Goal: Task Accomplishment & Management: Manage account settings

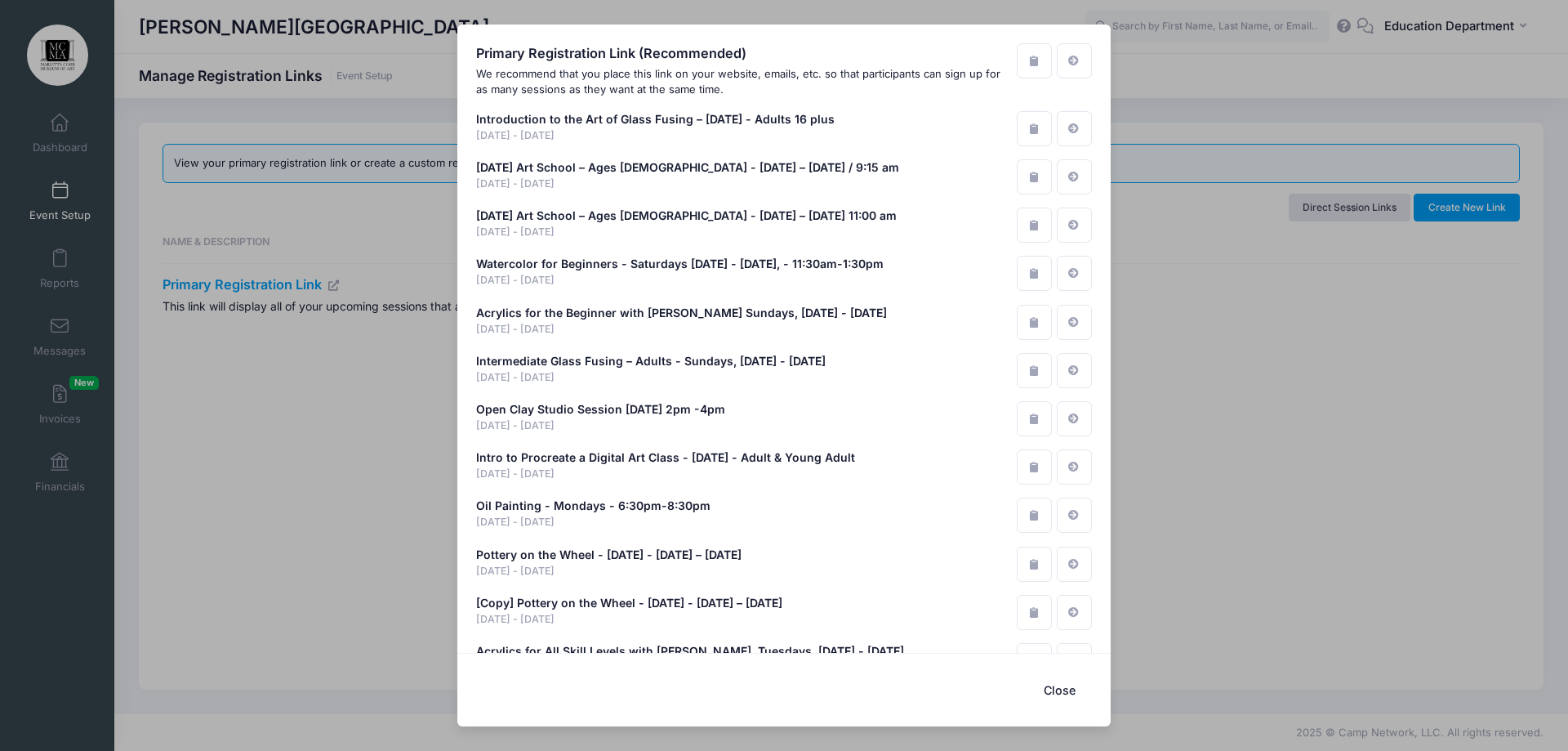
scroll to position [8675, 0]
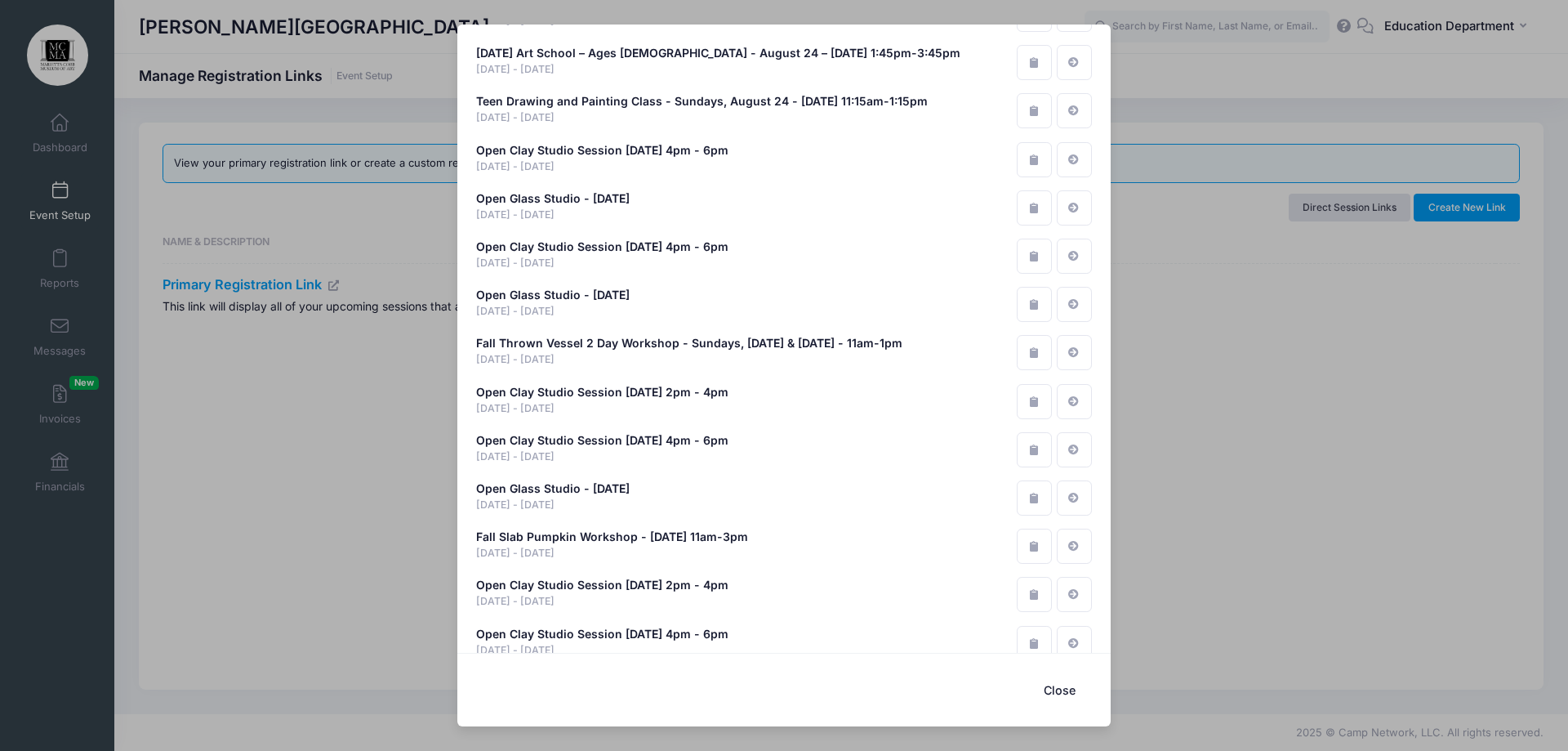
click at [394, 181] on div "Primary Registration Link (Recommended) We recommend that you place this link o…" at bounding box center [784, 376] width 1568 height 751
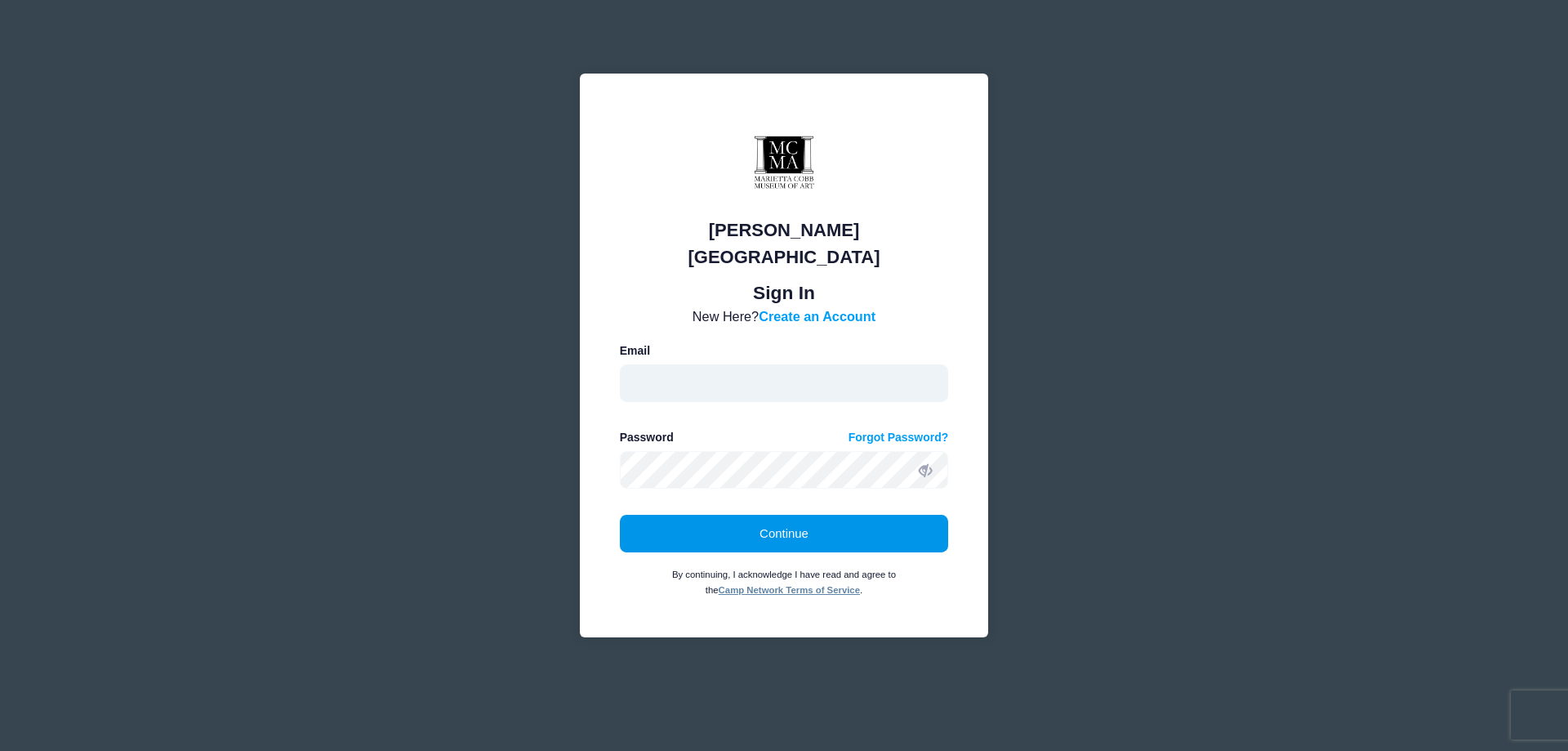
type input "education@mariettacobbartmuseum.org"
click at [679, 524] on button "Continue" at bounding box center [784, 534] width 329 height 38
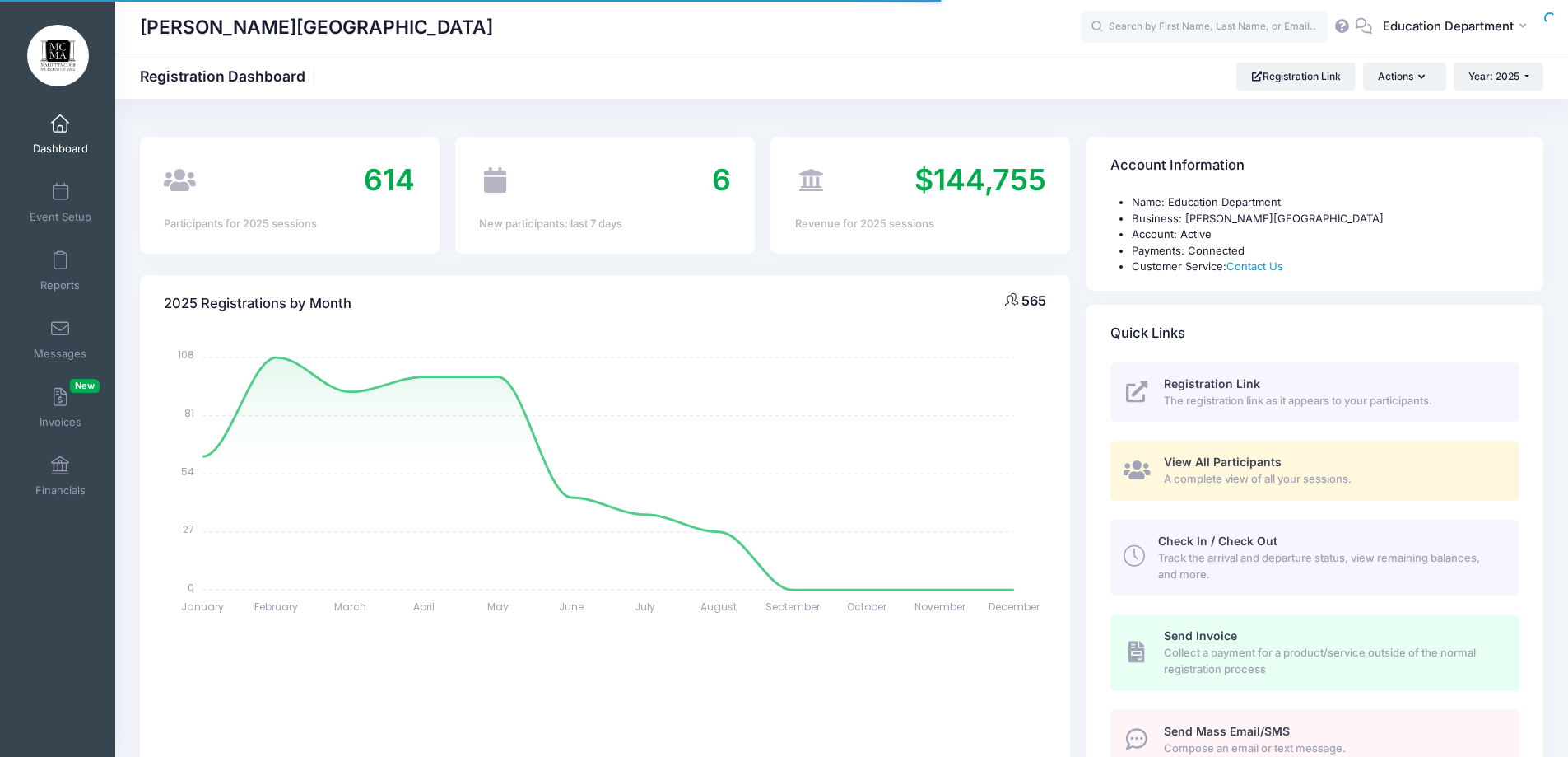
select select
click at [40, 191] on link "Event Setup" at bounding box center [61, 202] width 78 height 57
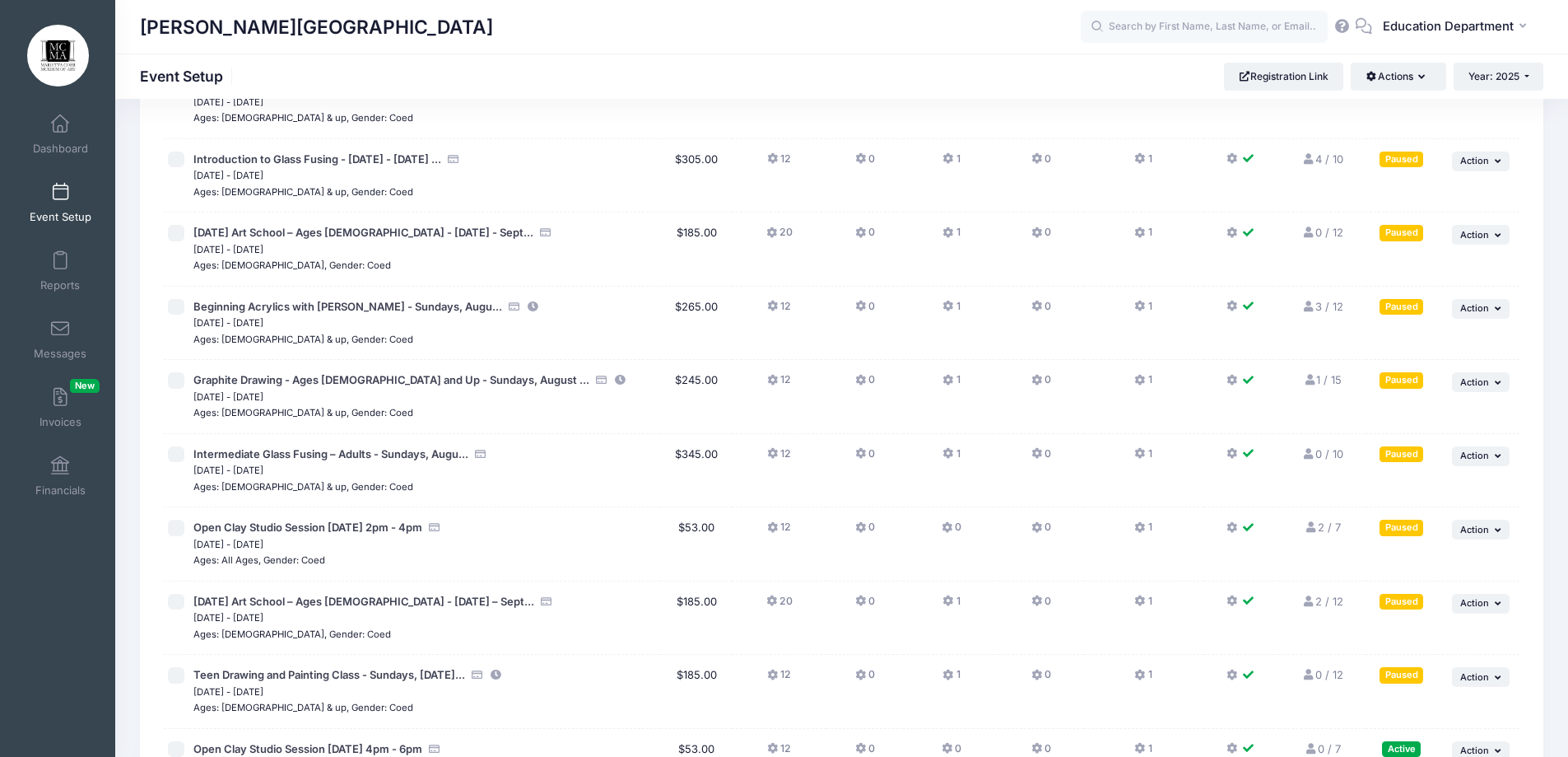
scroll to position [12618, 0]
click at [1313, 529] on icon at bounding box center [1309, 526] width 13 height 10
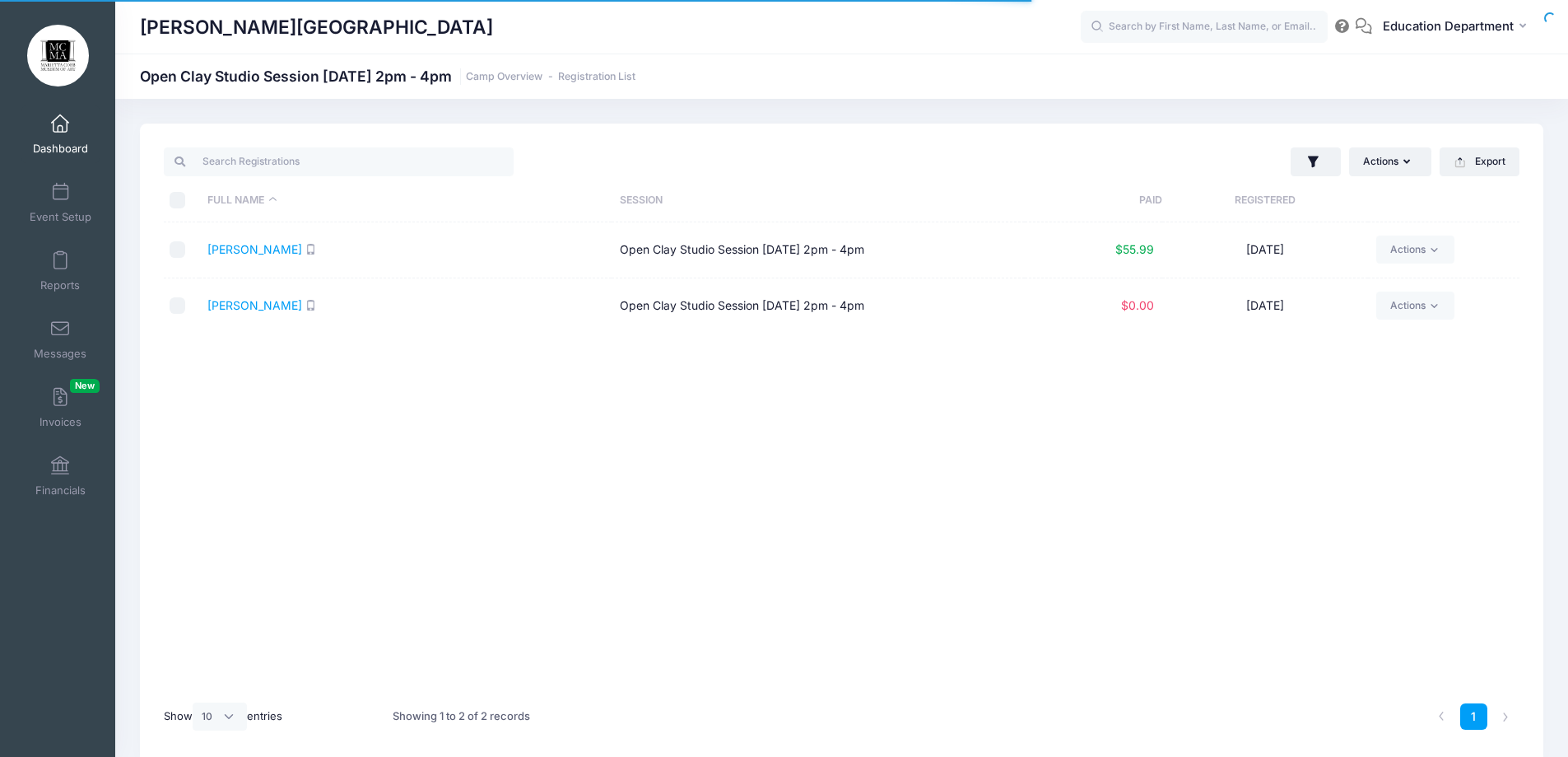
select select "10"
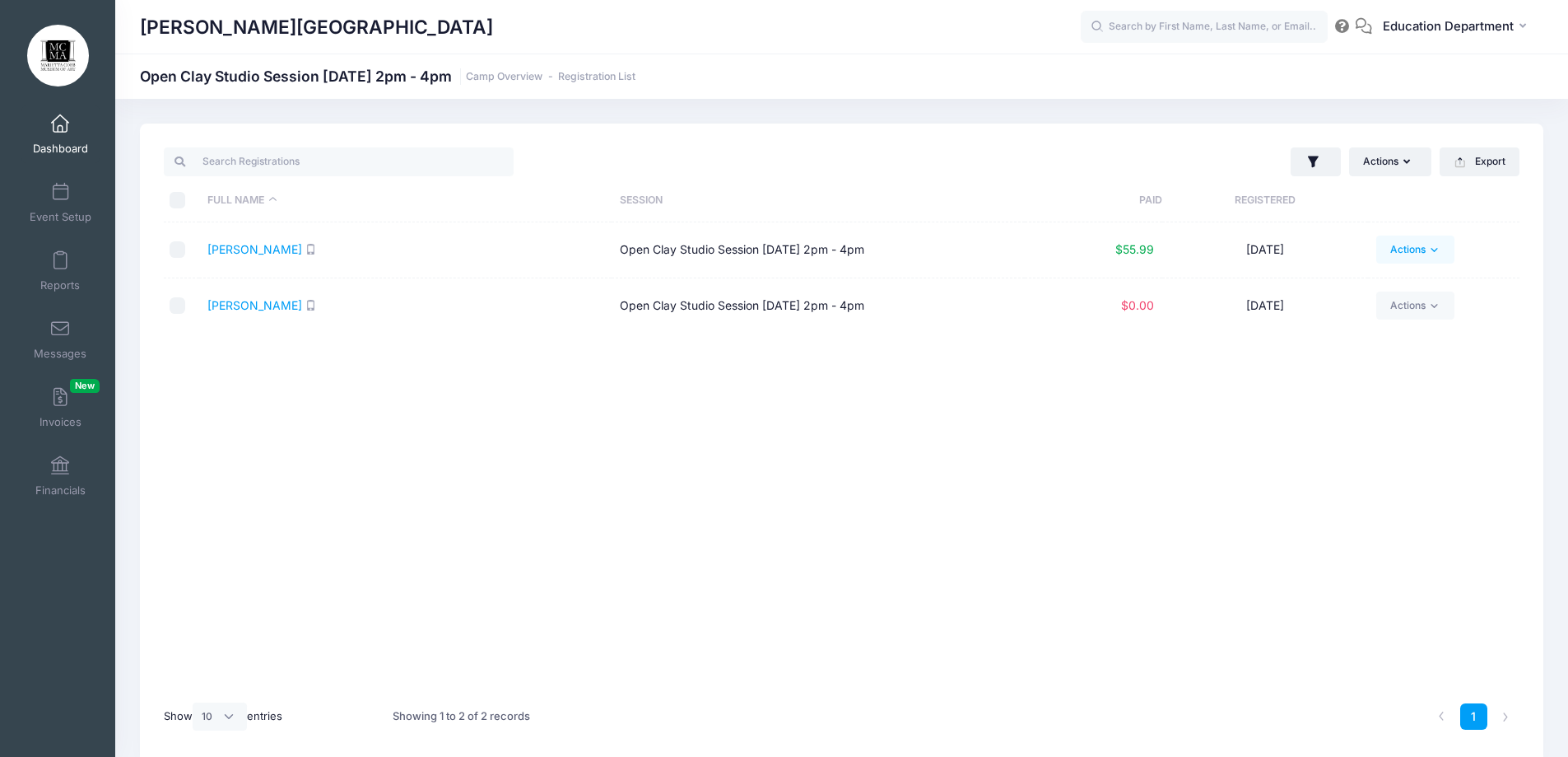
click at [1395, 247] on link "Actions" at bounding box center [1415, 249] width 78 height 28
click at [1134, 247] on span "$55.99" at bounding box center [1134, 249] width 39 height 14
click at [226, 247] on link "[PERSON_NAME]" at bounding box center [254, 249] width 95 height 14
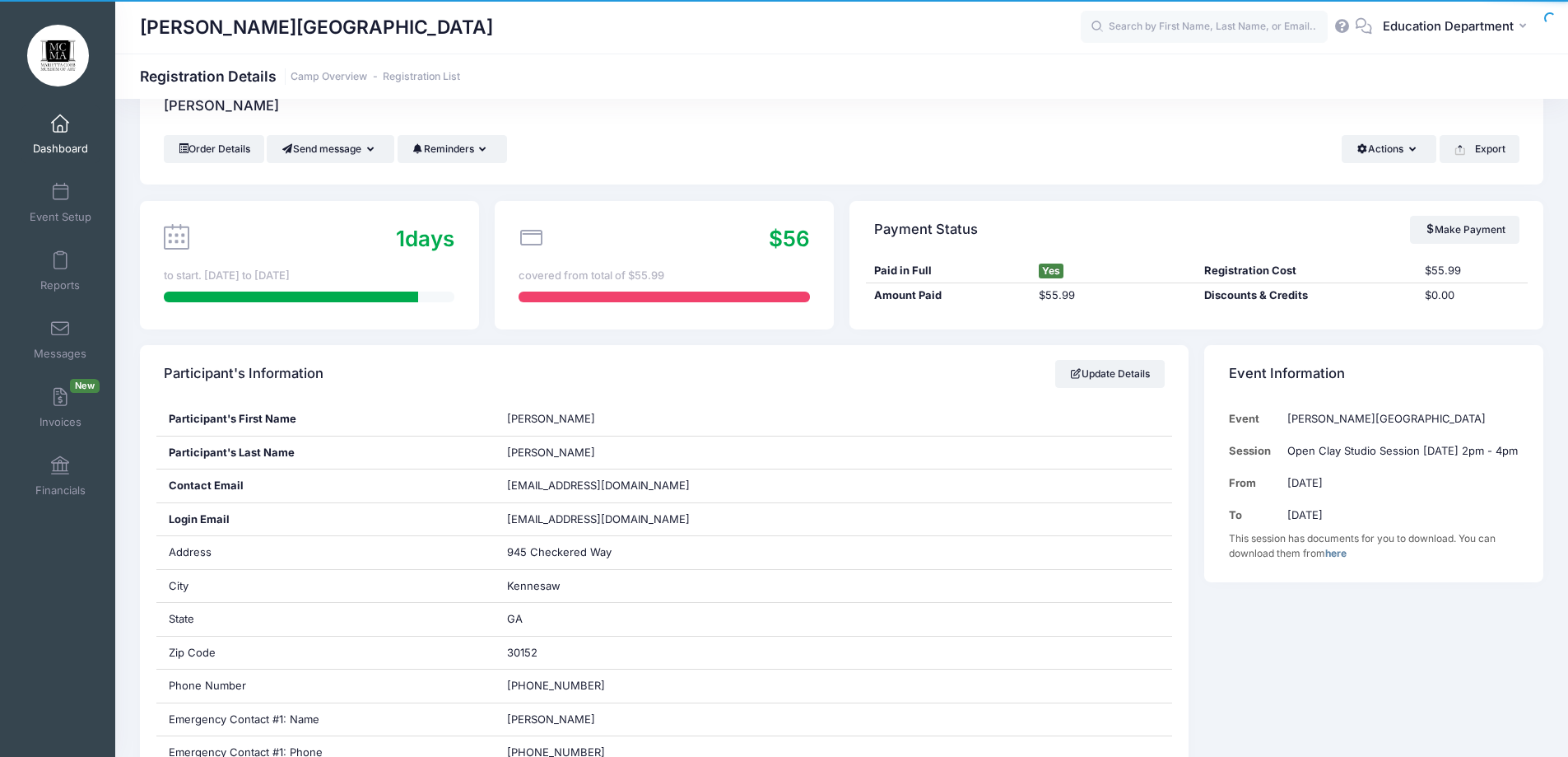
scroll to position [82, 0]
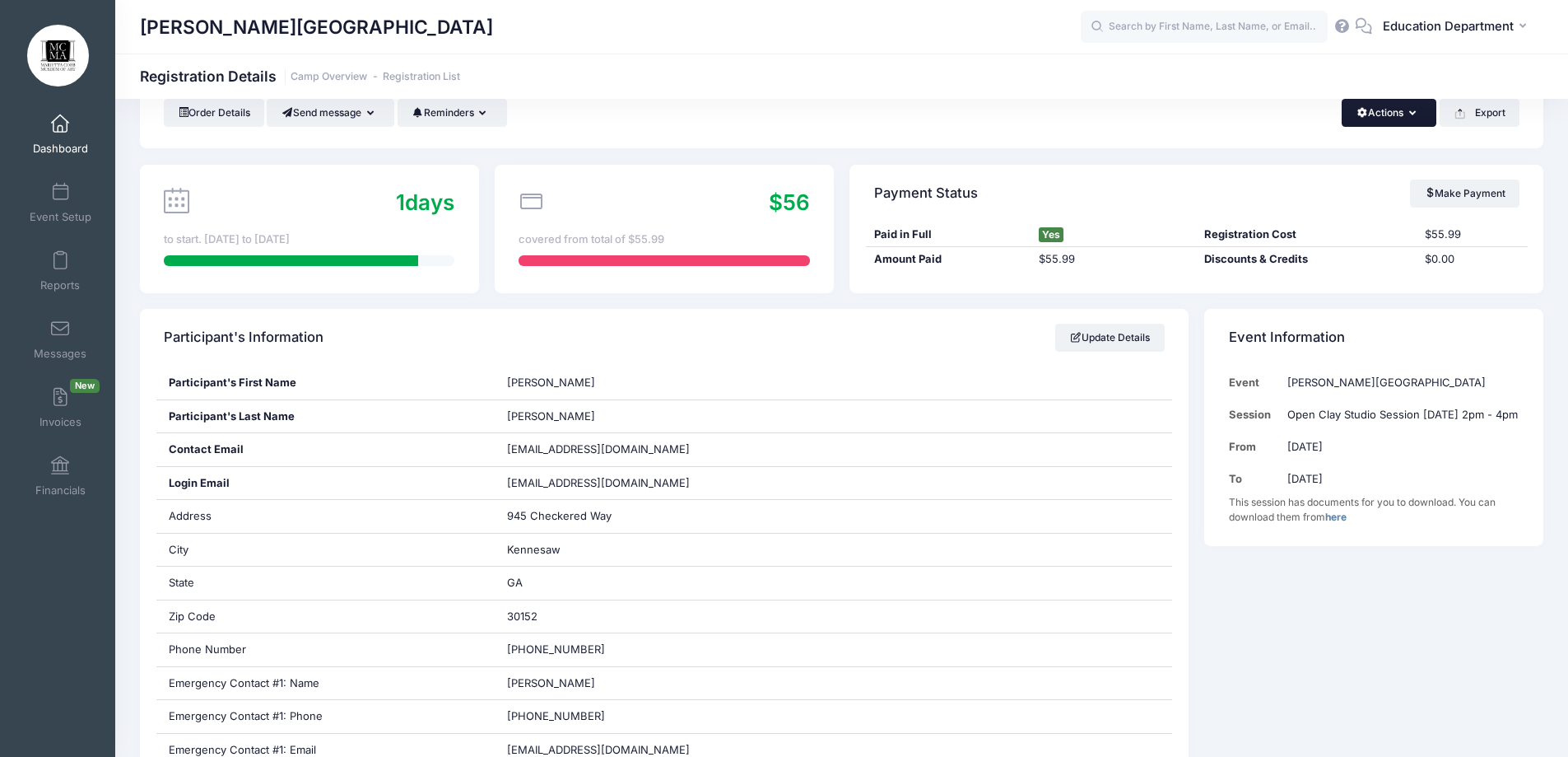
click at [1411, 114] on icon "button" at bounding box center [1415, 114] width 13 height 0
click at [1285, 155] on link "Refund" at bounding box center [1333, 153] width 190 height 31
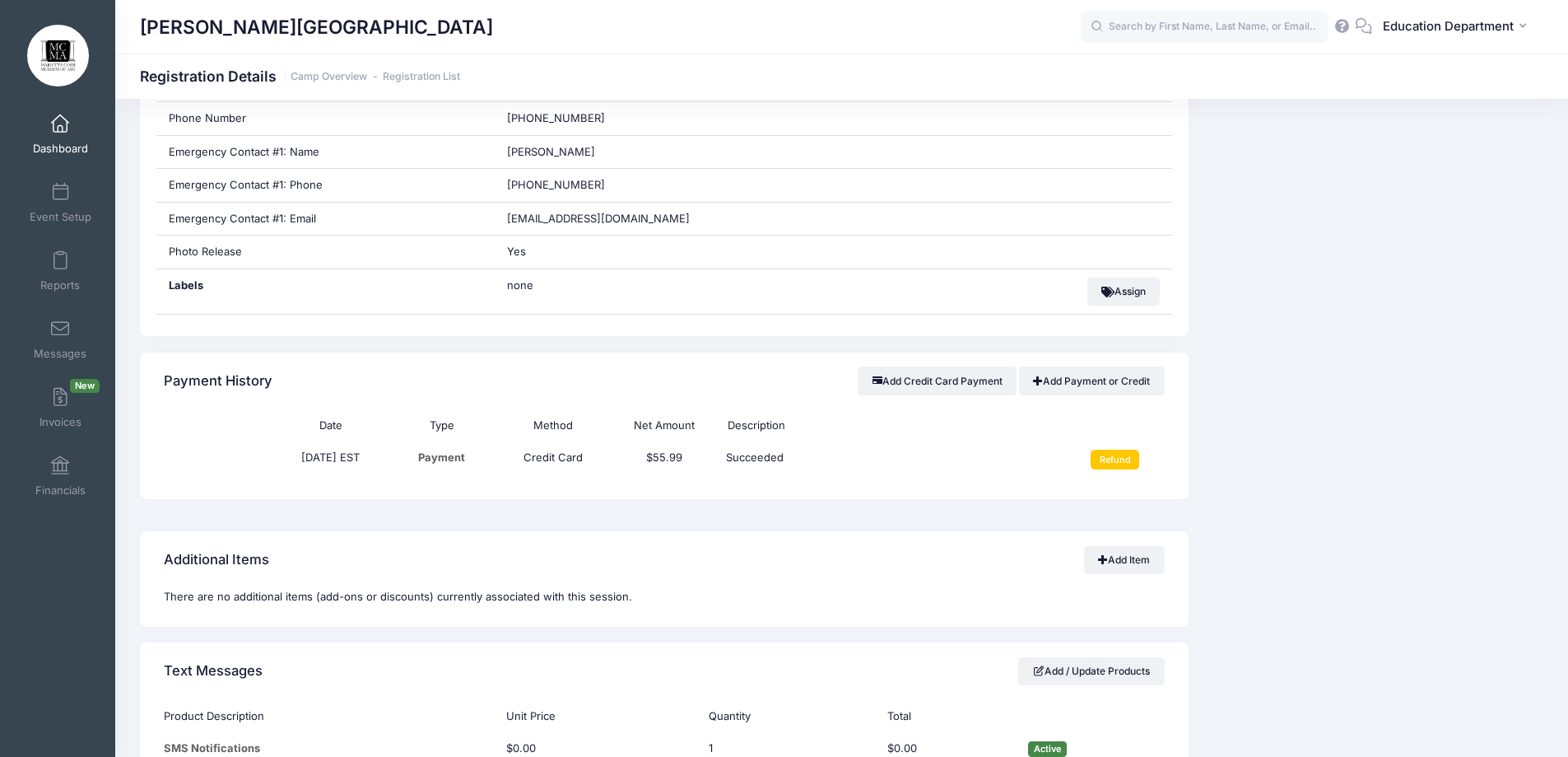
scroll to position [859, 0]
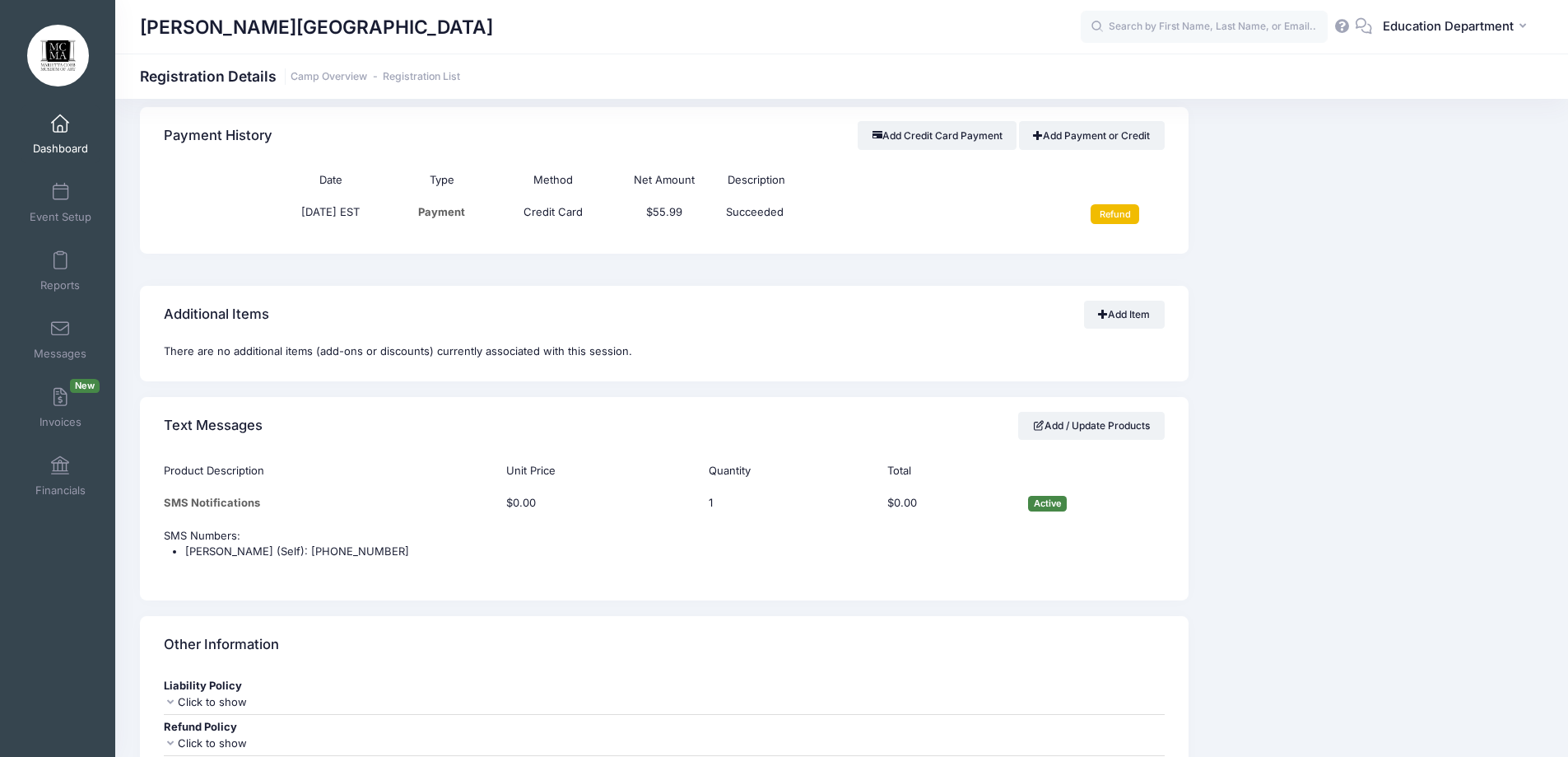
click at [1125, 209] on input "Refund" at bounding box center [1115, 214] width 49 height 20
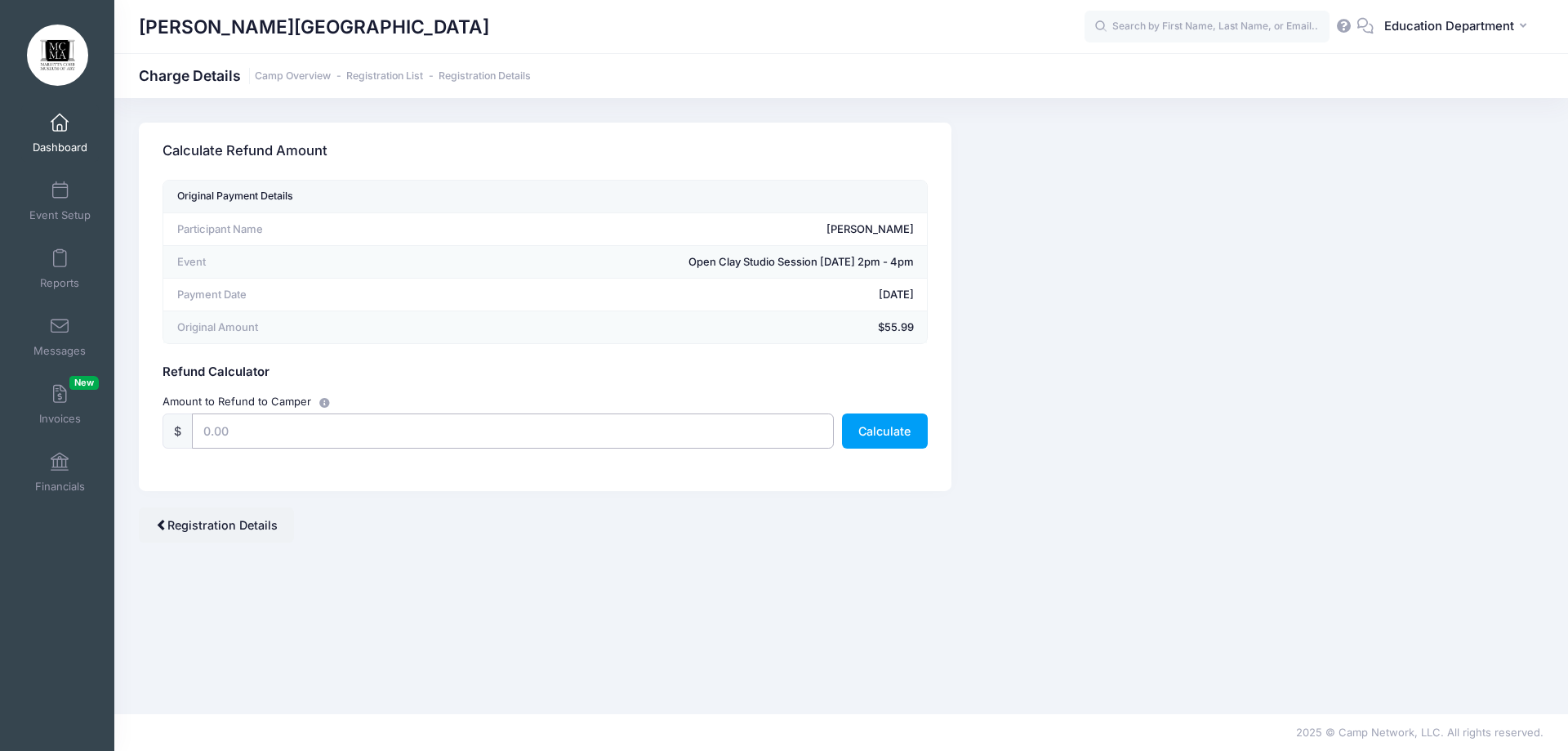
click at [701, 429] on input "text" at bounding box center [512, 431] width 641 height 35
type input "55.99"
click at [882, 424] on button "Calculate" at bounding box center [885, 431] width 86 height 35
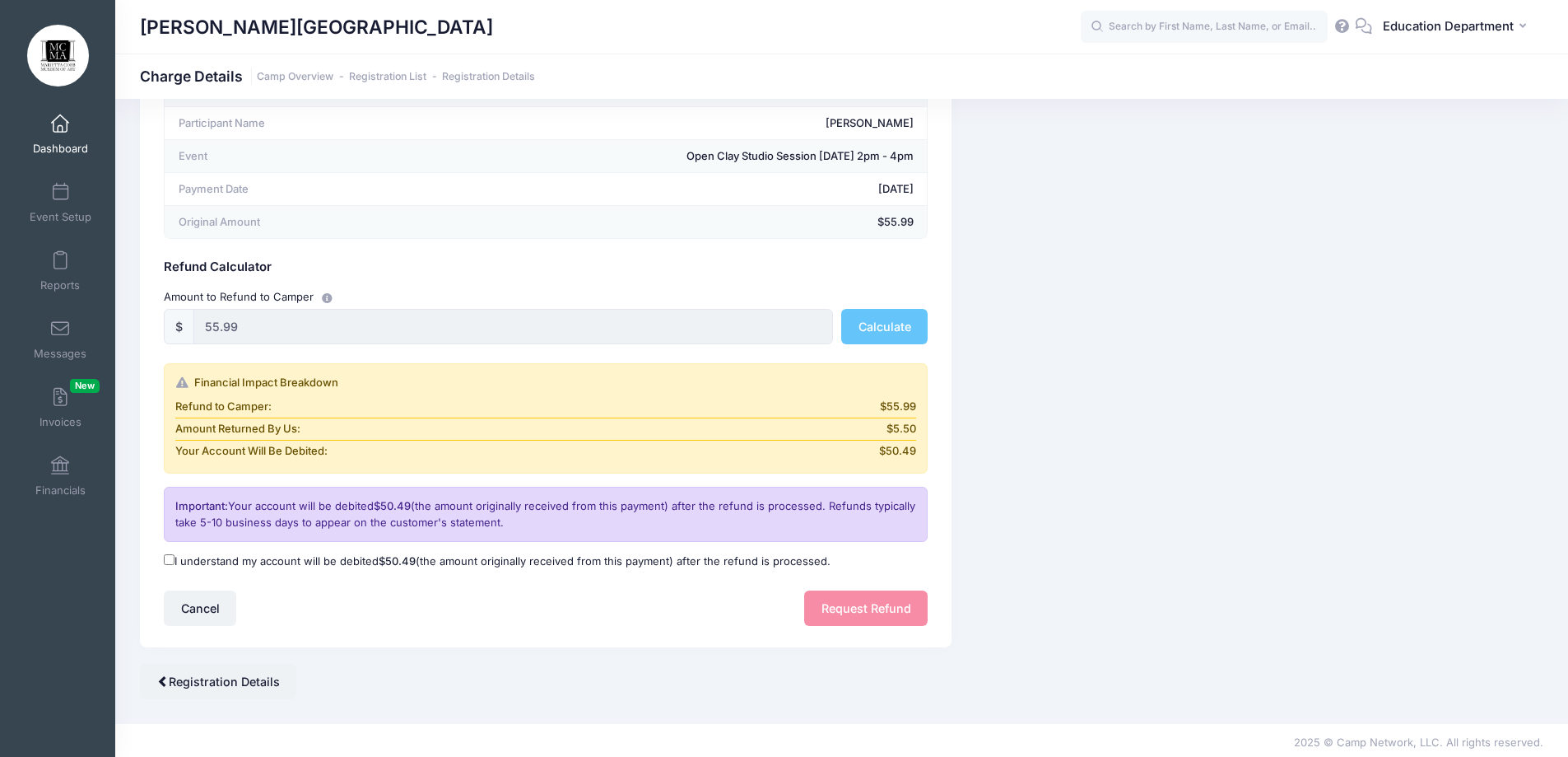
scroll to position [112, 0]
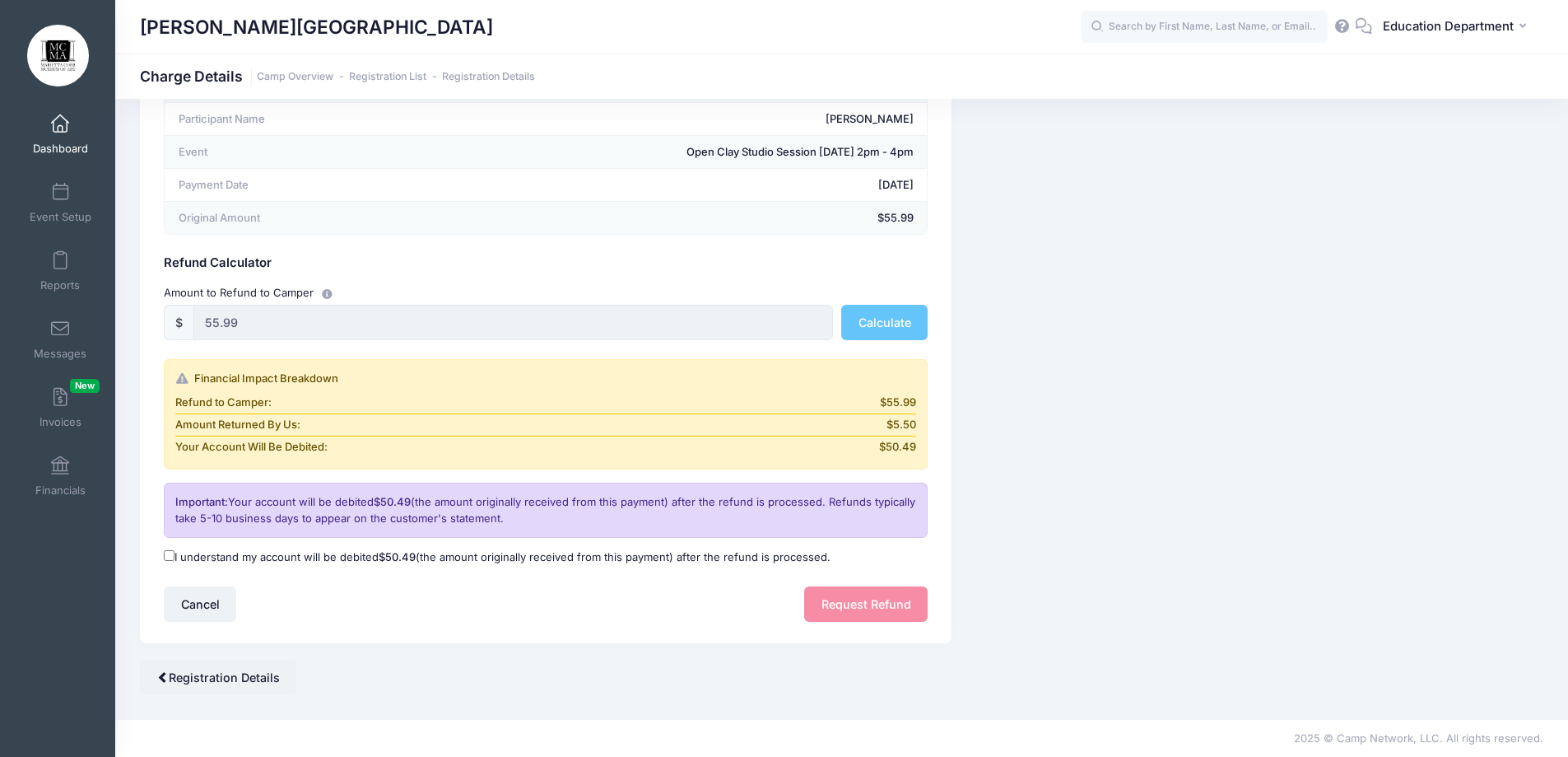
drag, startPoint x: 407, startPoint y: 560, endPoint x: 442, endPoint y: 559, distance: 35.0
click at [407, 559] on span "$50.49" at bounding box center [397, 556] width 37 height 13
click at [174, 559] on input "I understand my account will be debited $50.49 (the amount originally received …" at bounding box center [169, 556] width 10 height 10
checkbox input "true"
click at [861, 602] on button "Request Refund" at bounding box center [866, 603] width 123 height 36
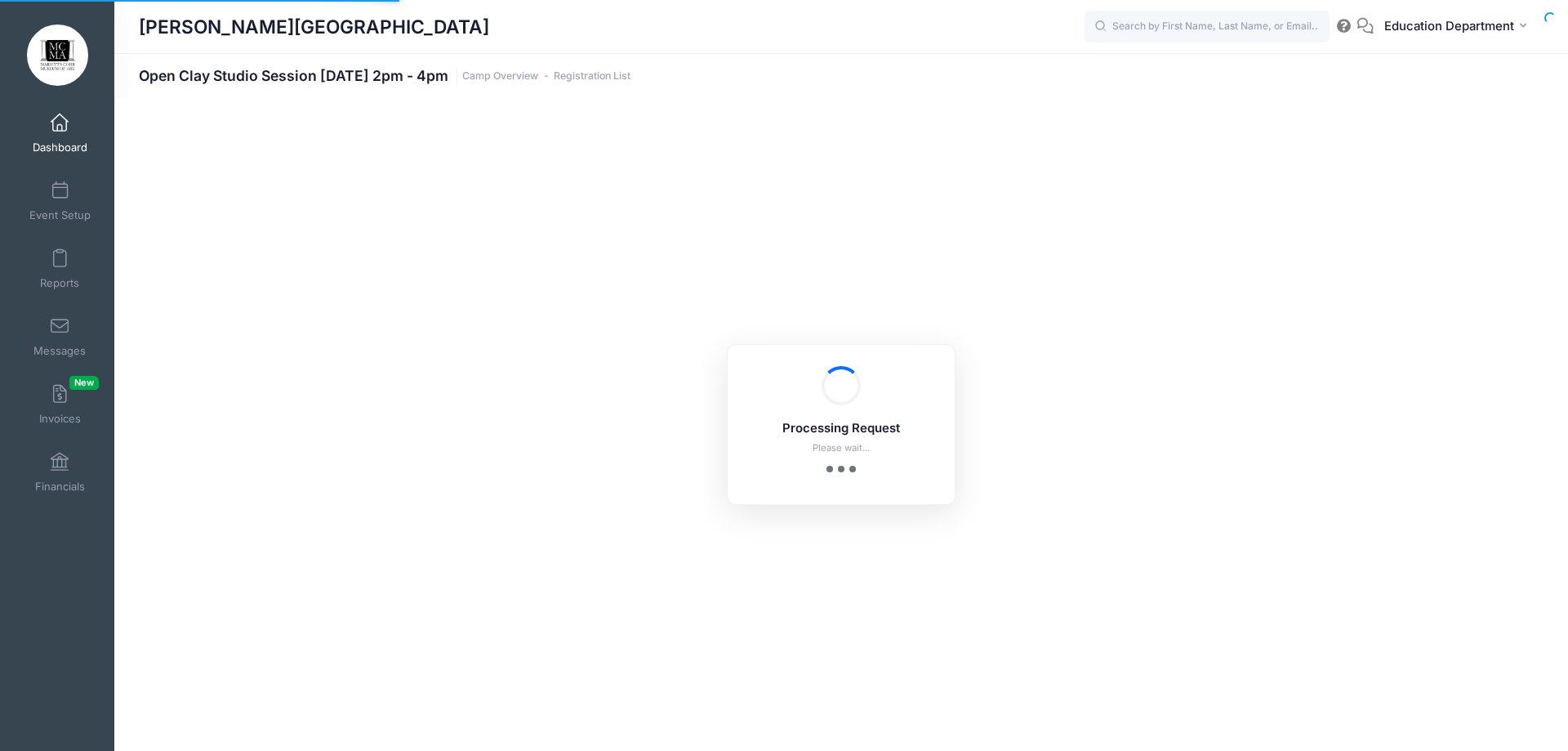
select select "10"
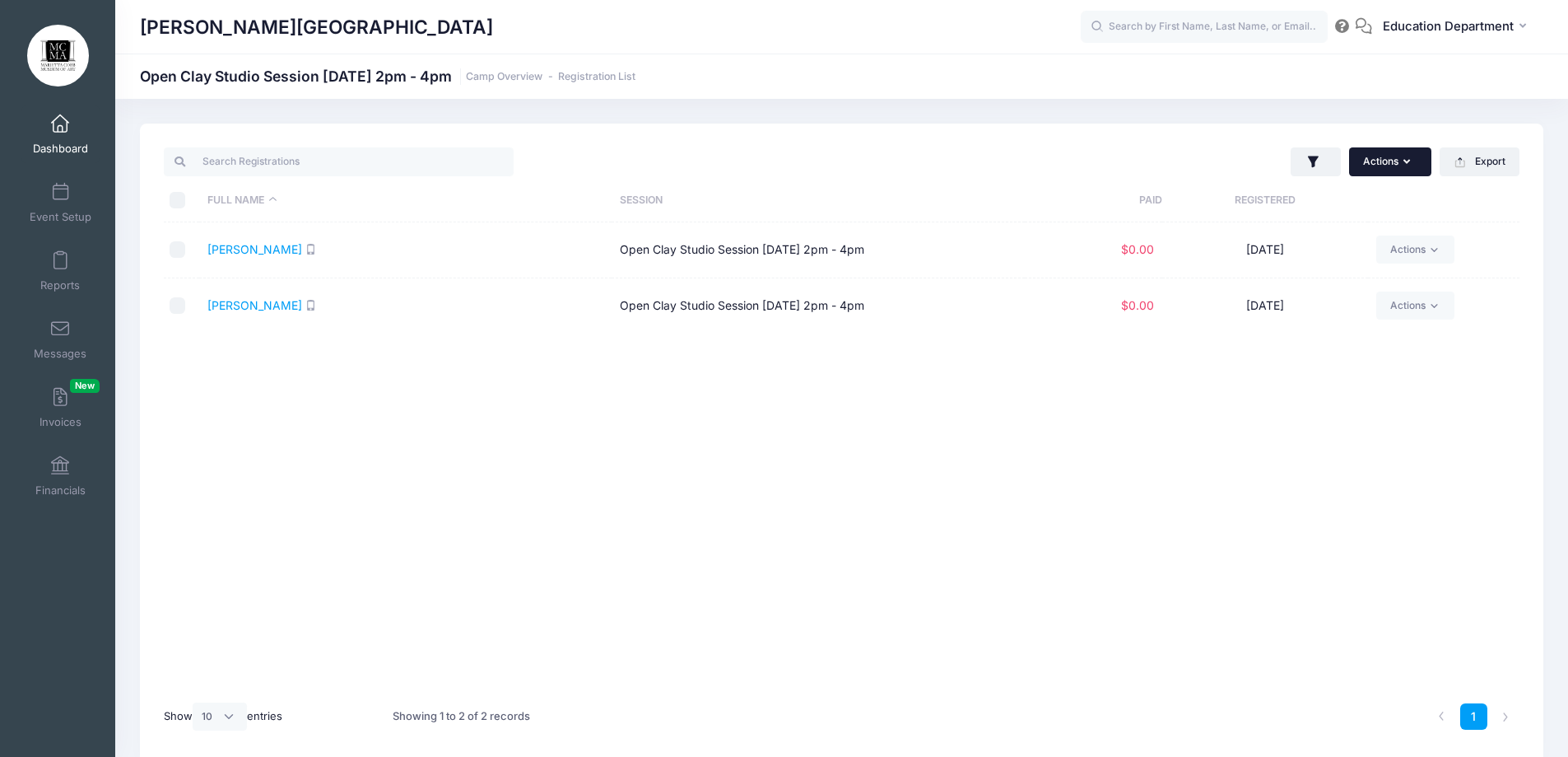
click at [1381, 173] on button "Actions" at bounding box center [1390, 161] width 82 height 28
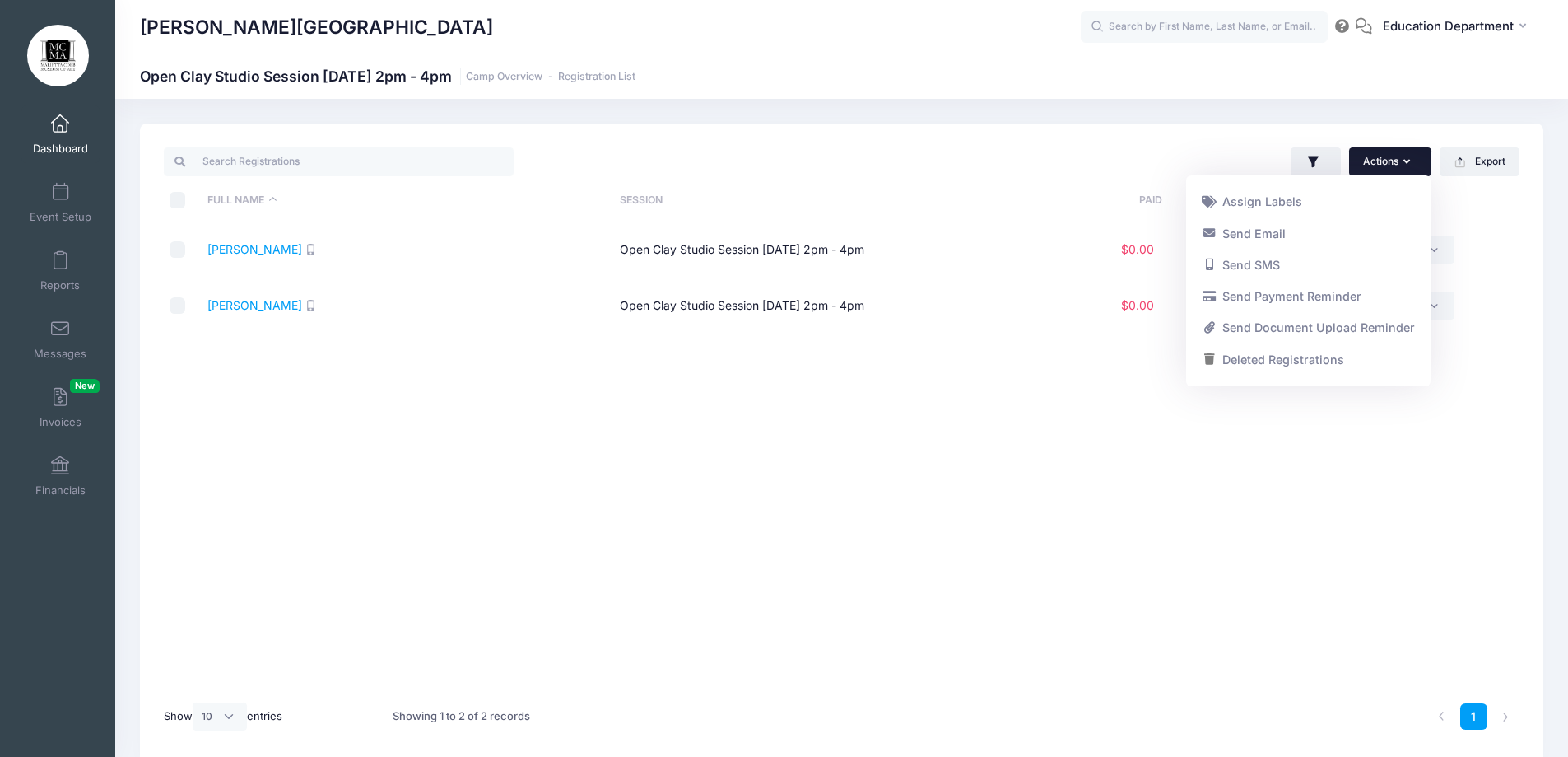
click at [174, 254] on input "checkbox" at bounding box center [177, 249] width 16 height 16
checkbox input "true"
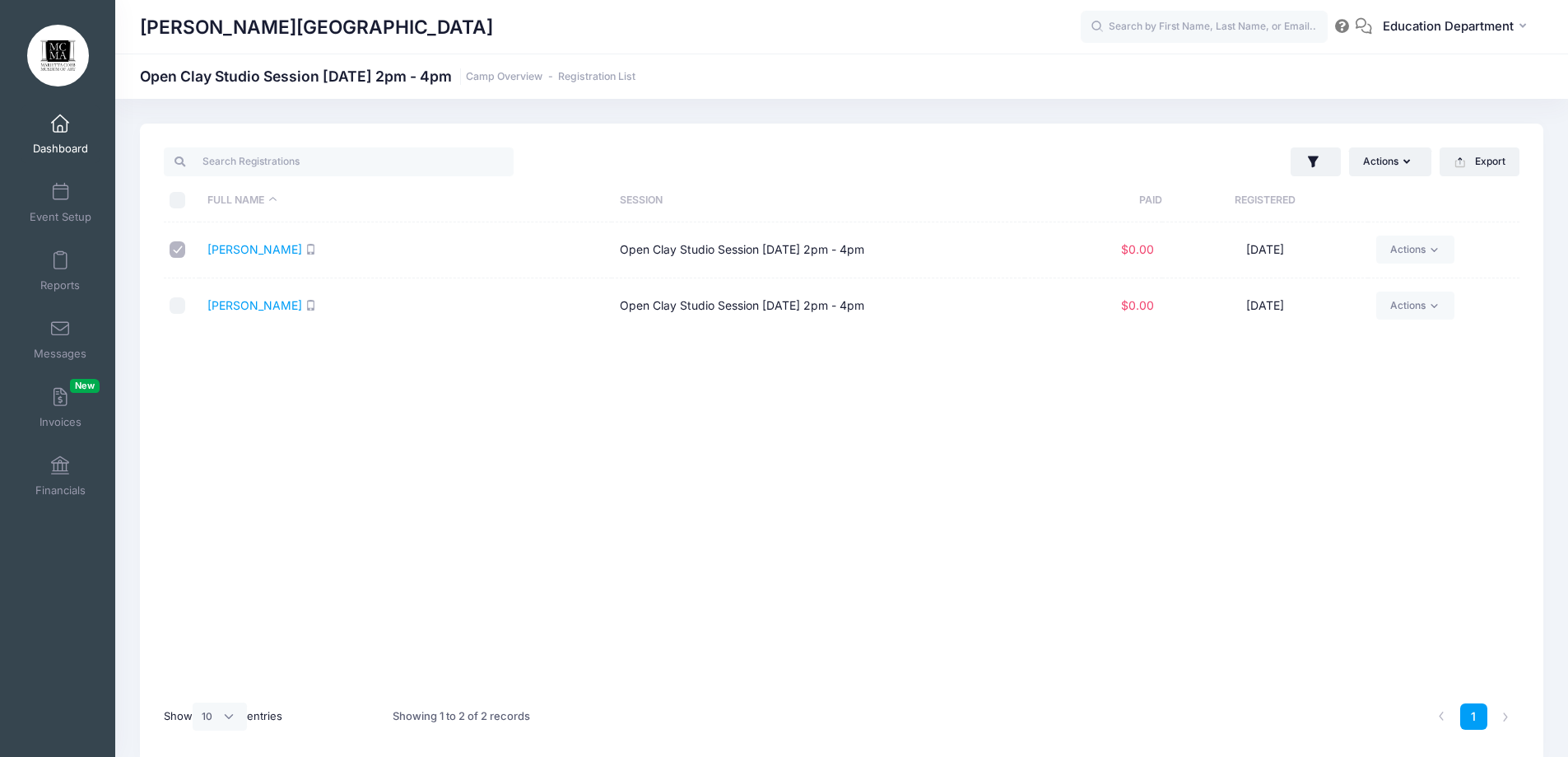
click at [179, 304] on input "checkbox" at bounding box center [177, 305] width 16 height 16
checkbox input "true"
click at [1414, 158] on button "Actions" at bounding box center [1390, 161] width 82 height 28
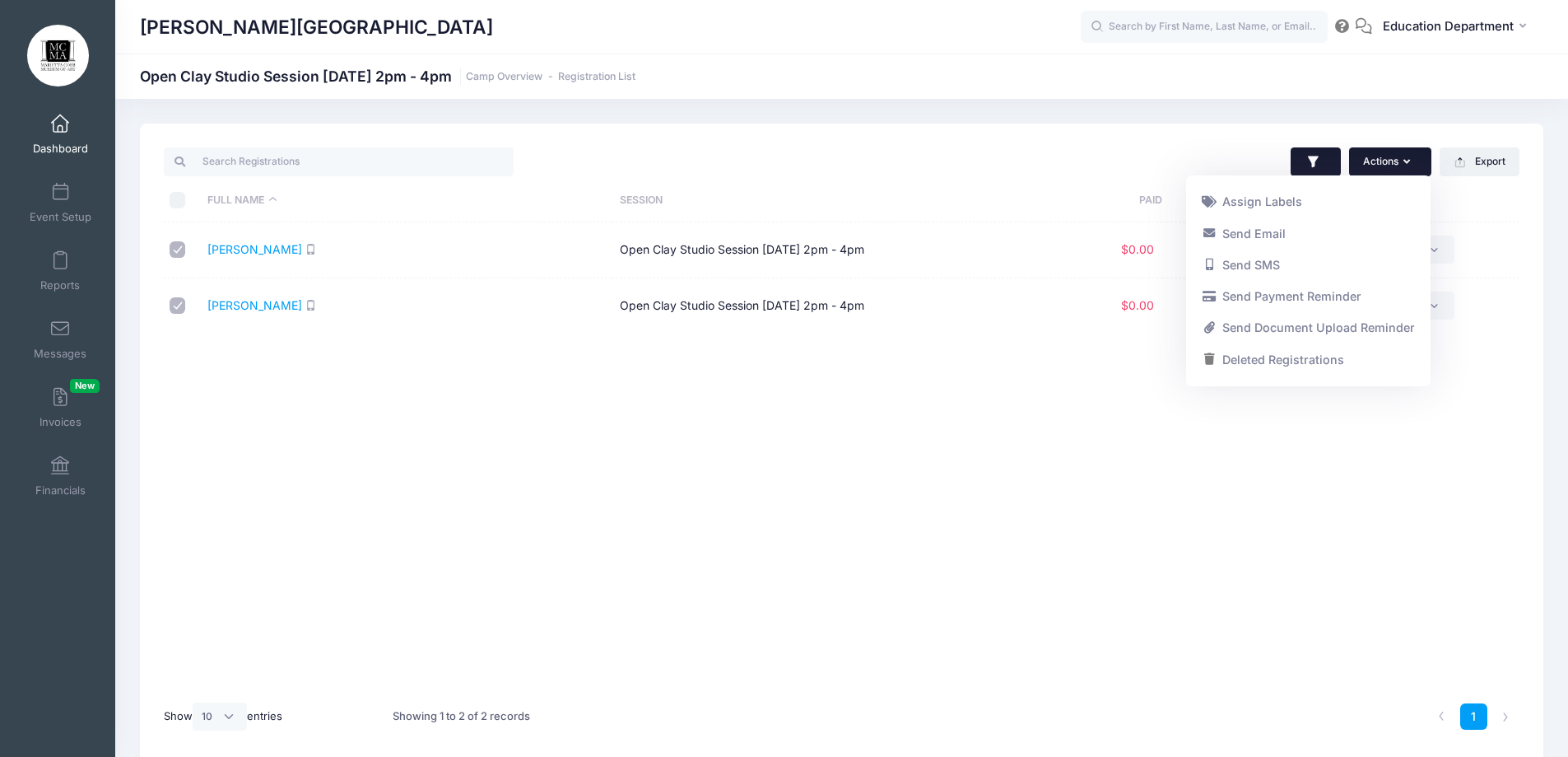
click at [1305, 165] on icon "button" at bounding box center [1313, 161] width 16 height 16
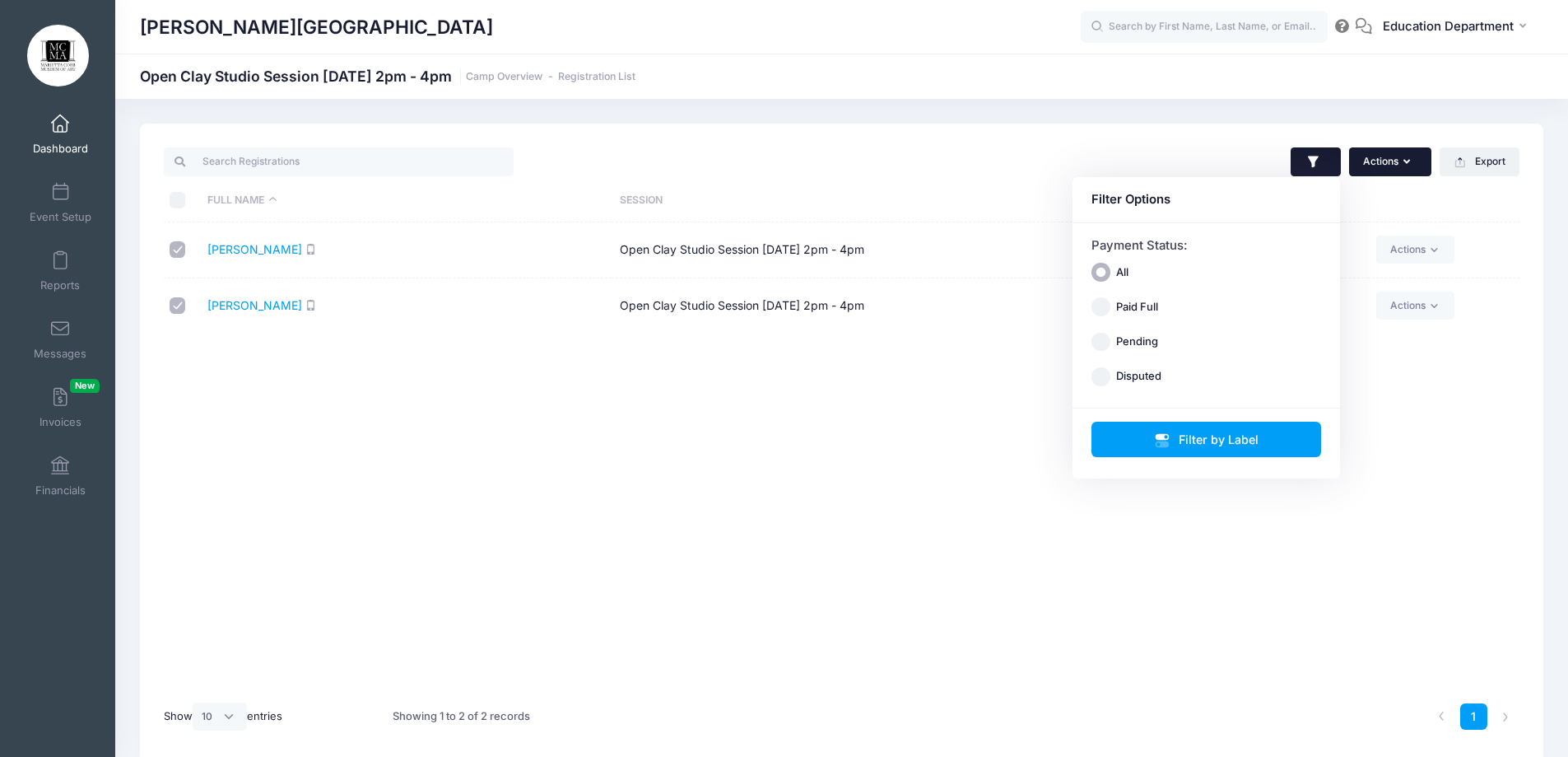
click at [1374, 148] on button "Actions" at bounding box center [1390, 161] width 82 height 28
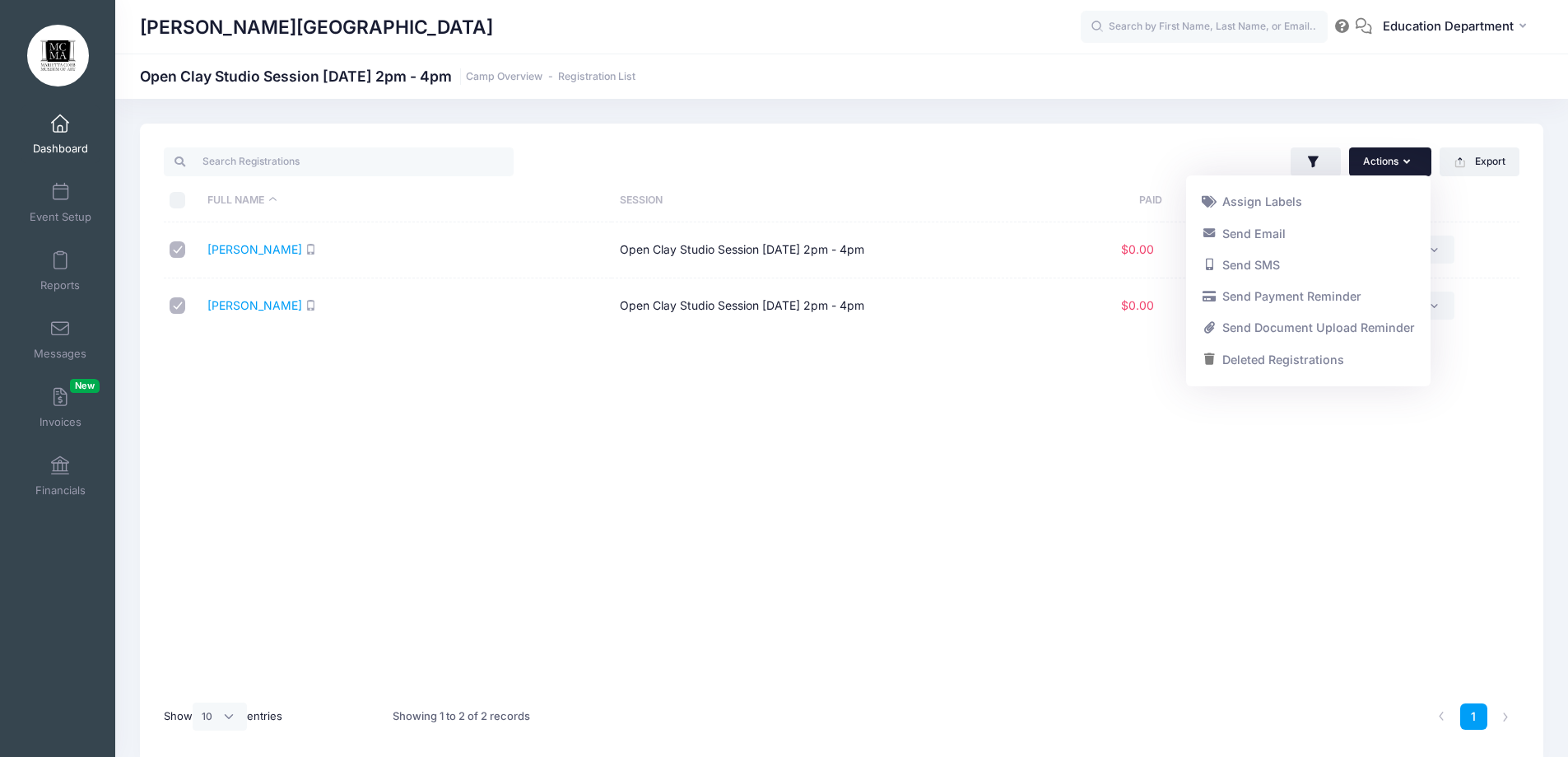
click at [1193, 152] on div "Actions Assign Labels Send Email Send SMS Send Payment Reminder Send Document U…" at bounding box center [1184, 161] width 686 height 34
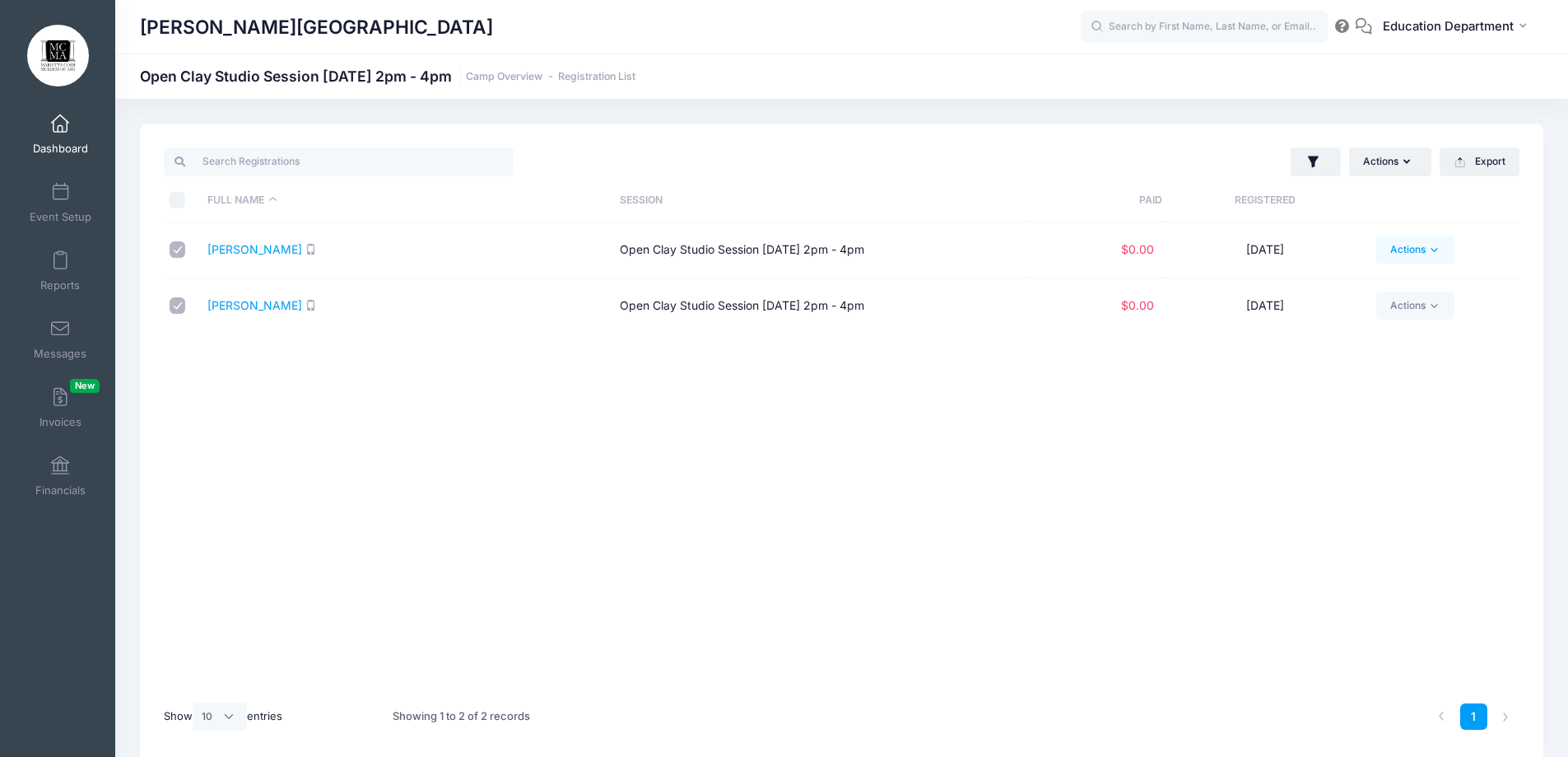
click at [1412, 261] on link "Actions" at bounding box center [1415, 249] width 78 height 28
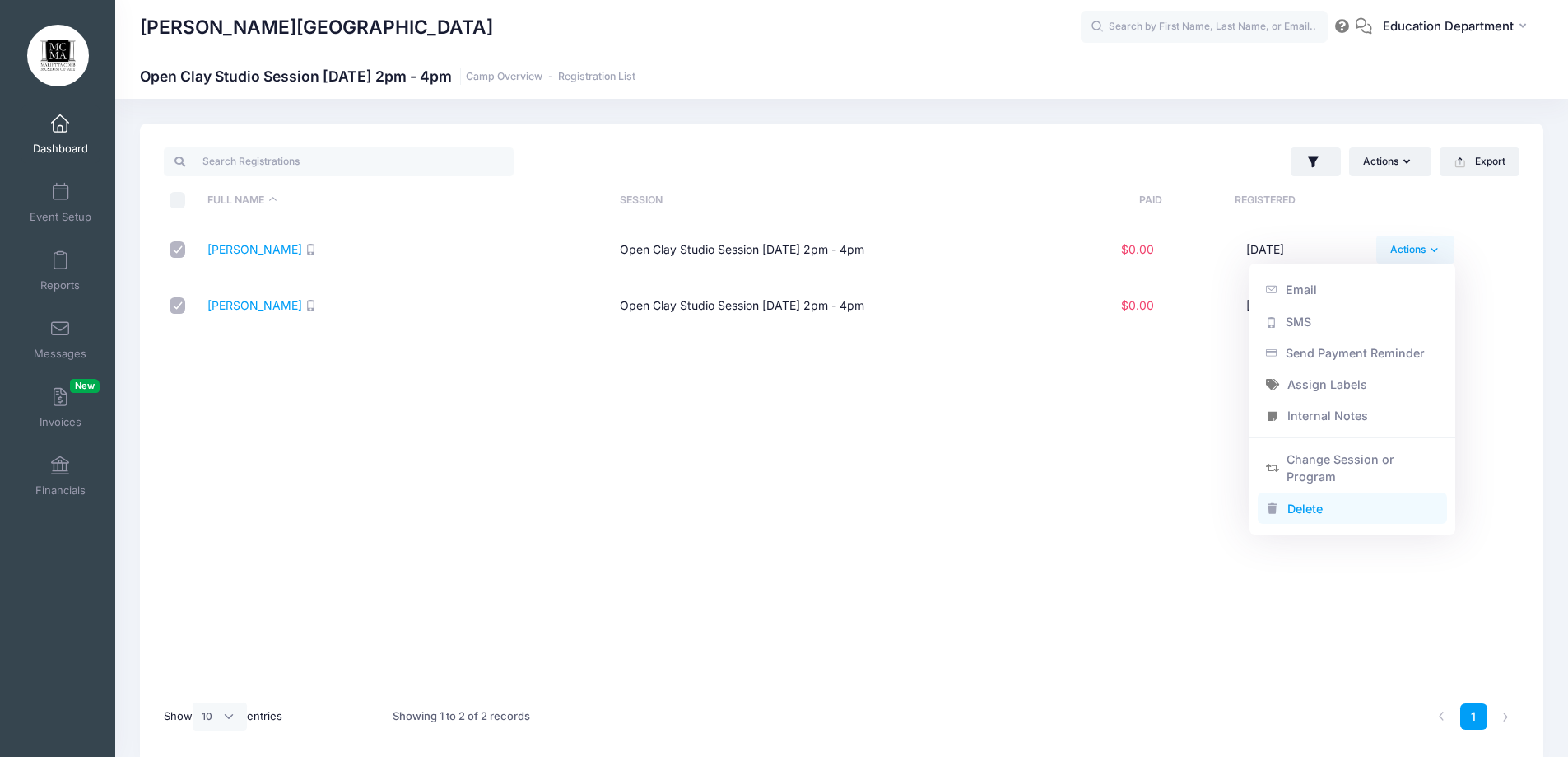
click at [1329, 509] on link "Delete" at bounding box center [1352, 508] width 190 height 31
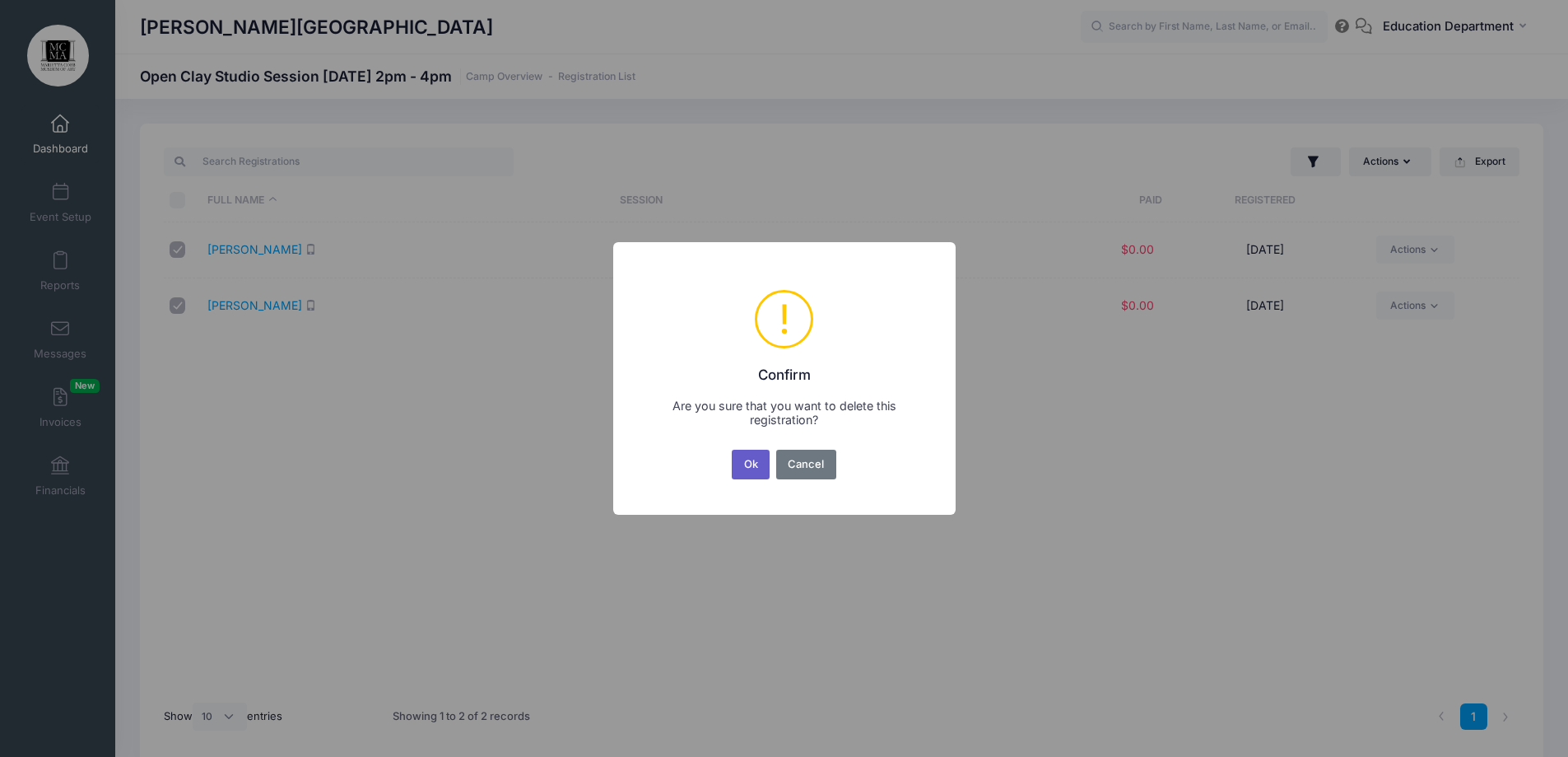
click at [745, 461] on button "Ok" at bounding box center [751, 464] width 38 height 30
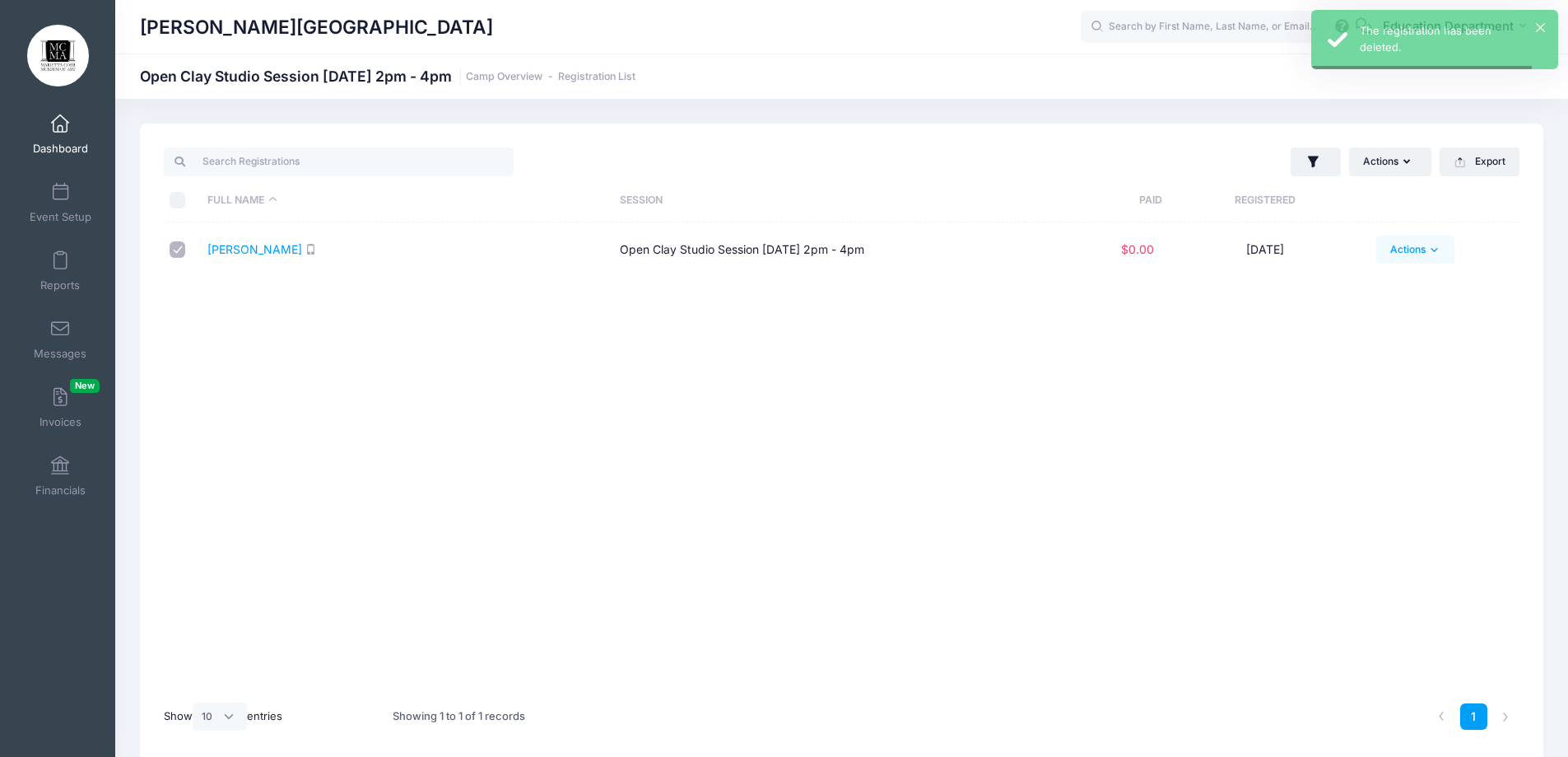
click at [1401, 251] on link "Actions" at bounding box center [1415, 249] width 78 height 28
click at [1309, 510] on link "Delete" at bounding box center [1352, 508] width 190 height 31
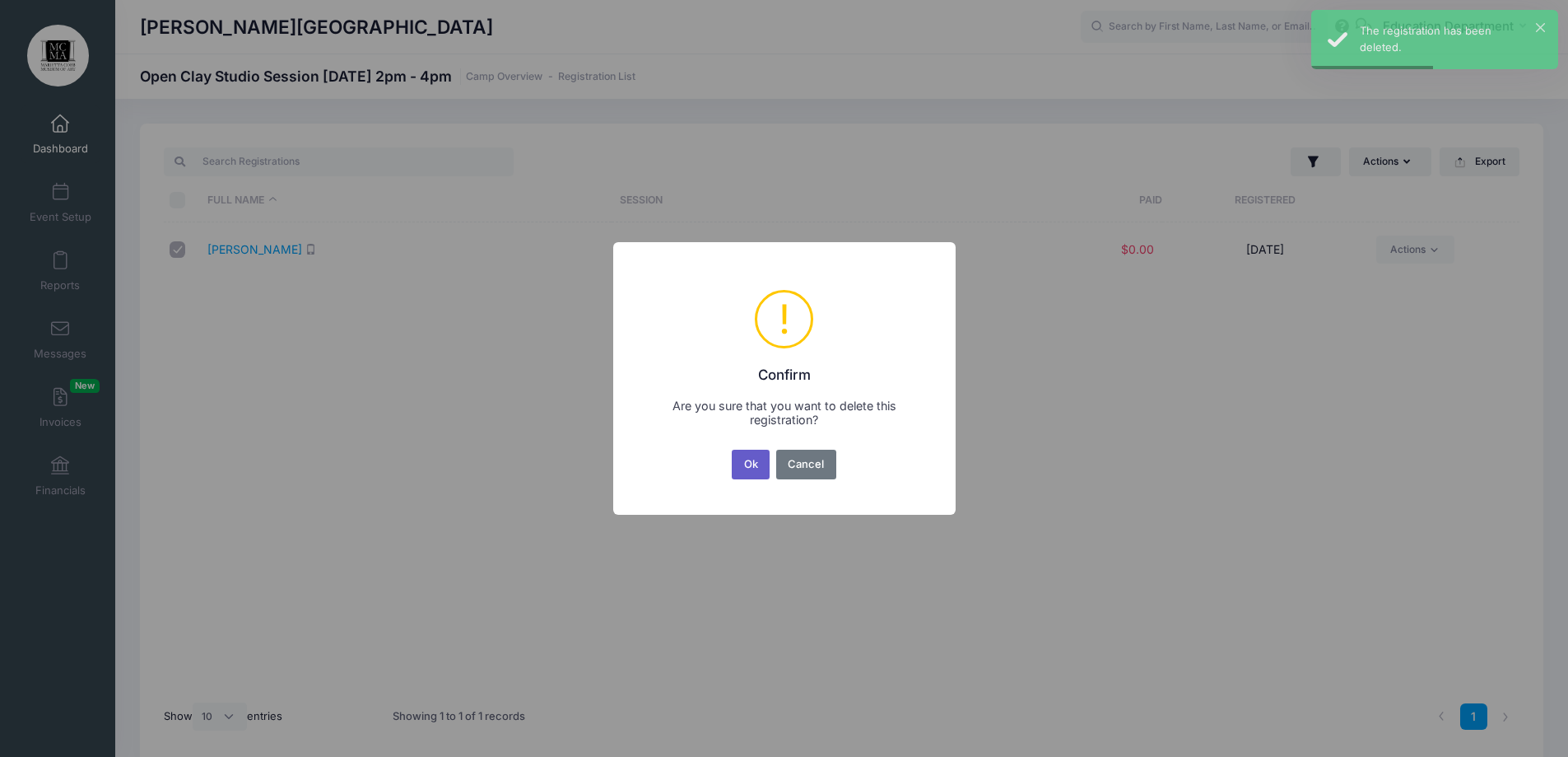
click at [742, 462] on button "Ok" at bounding box center [751, 464] width 38 height 30
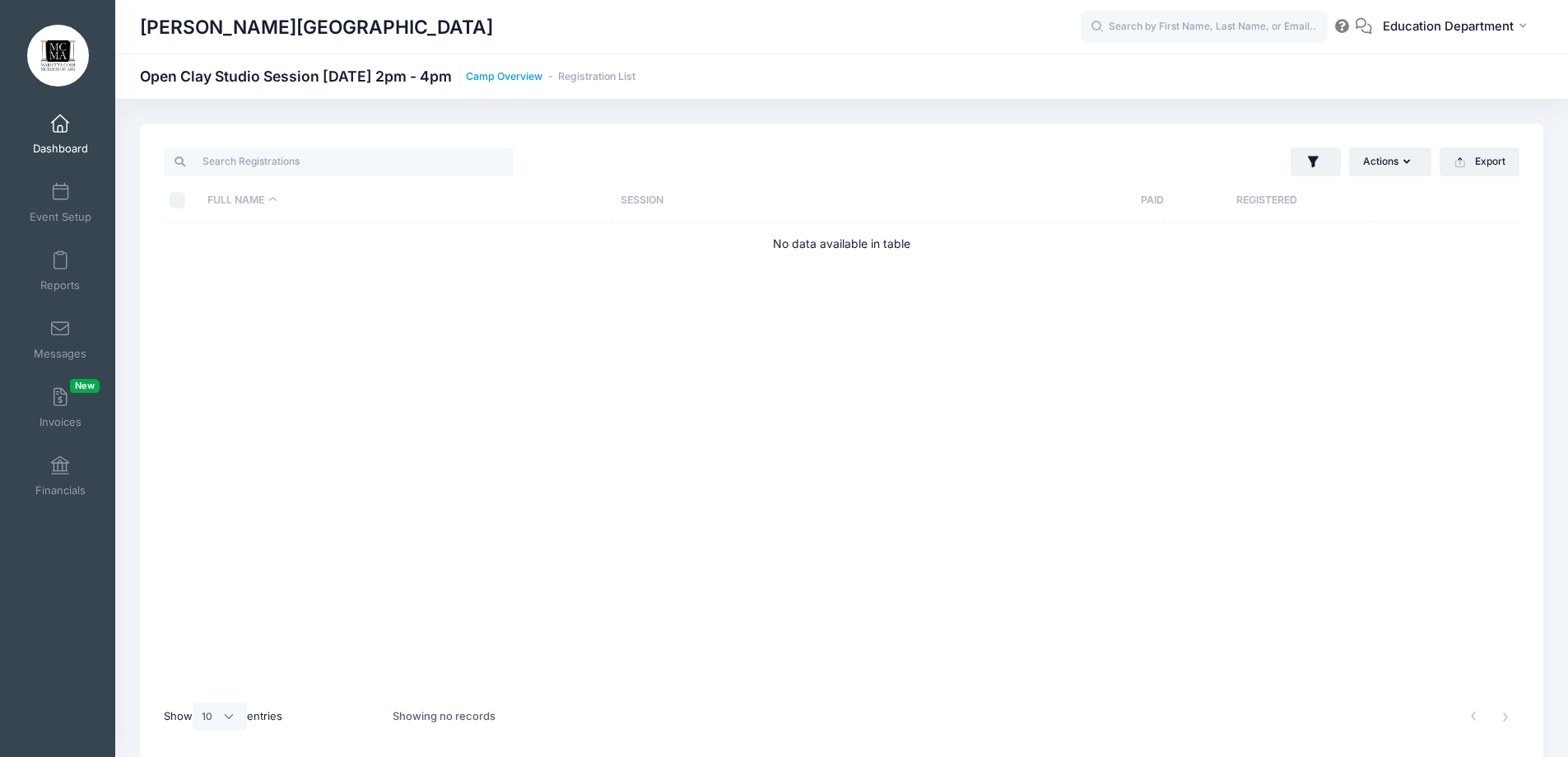
click at [542, 77] on link "Camp Overview" at bounding box center [504, 77] width 76 height 12
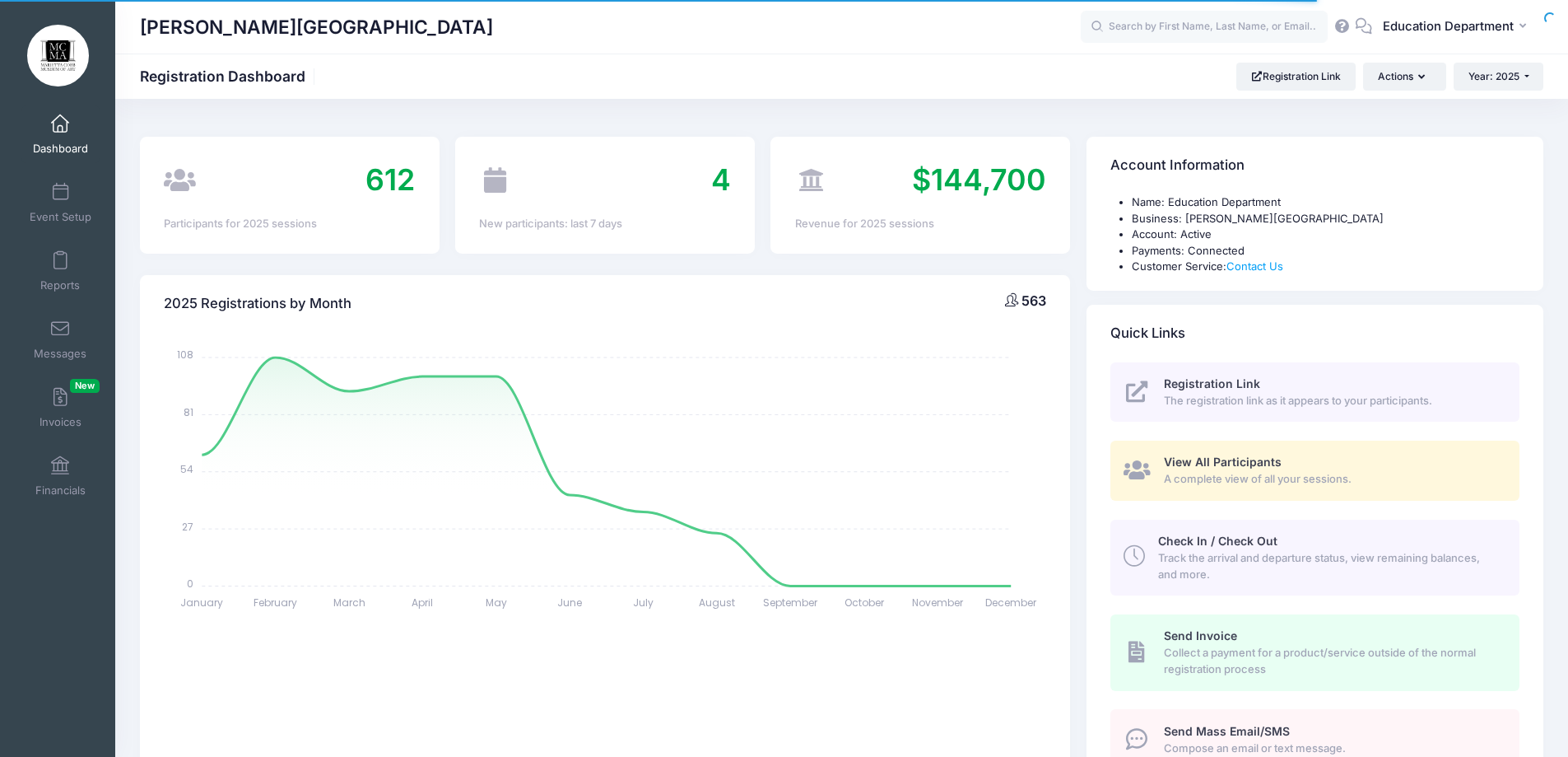
select select
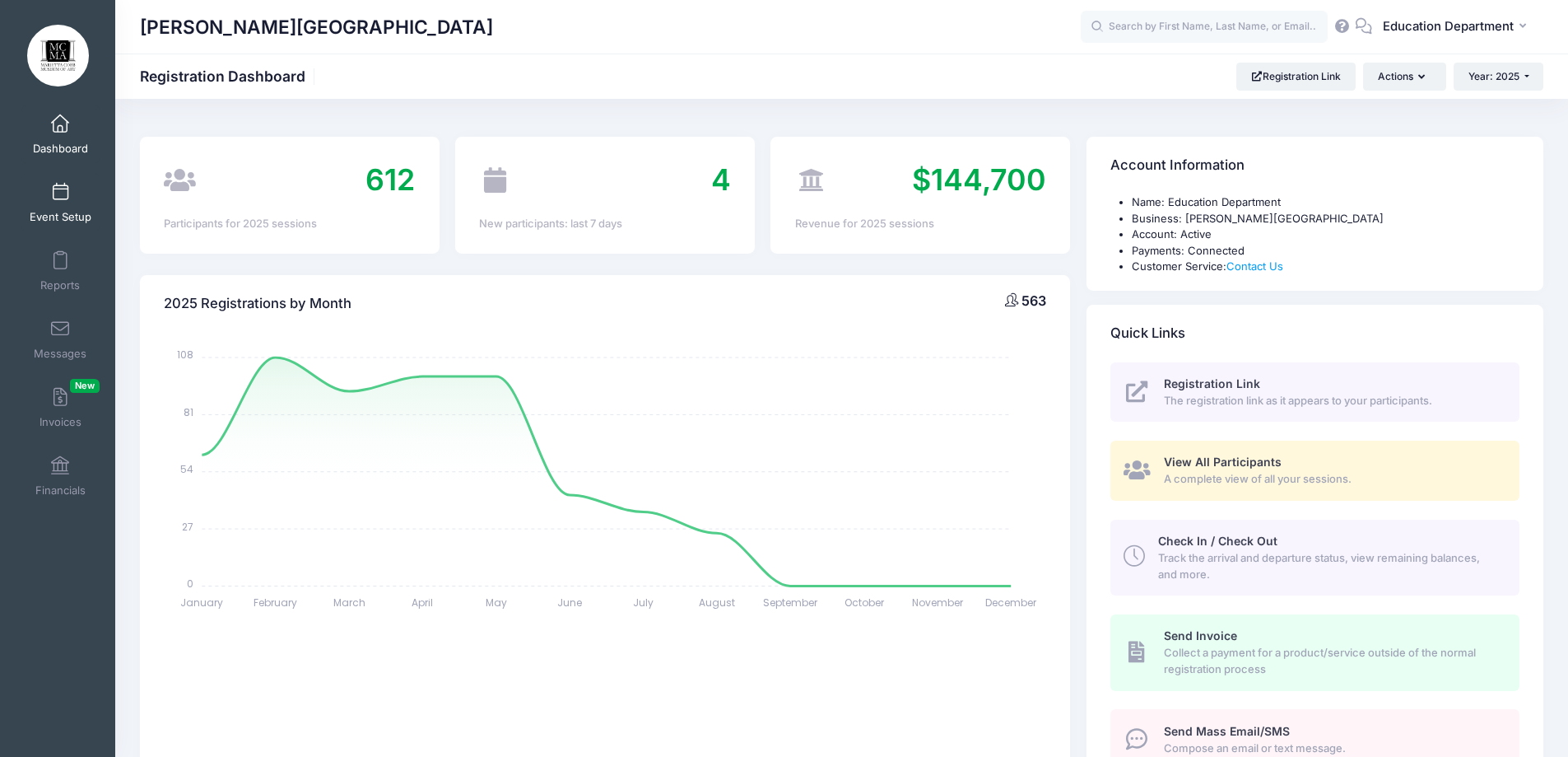
click at [63, 201] on link "Event Setup" at bounding box center [61, 202] width 78 height 57
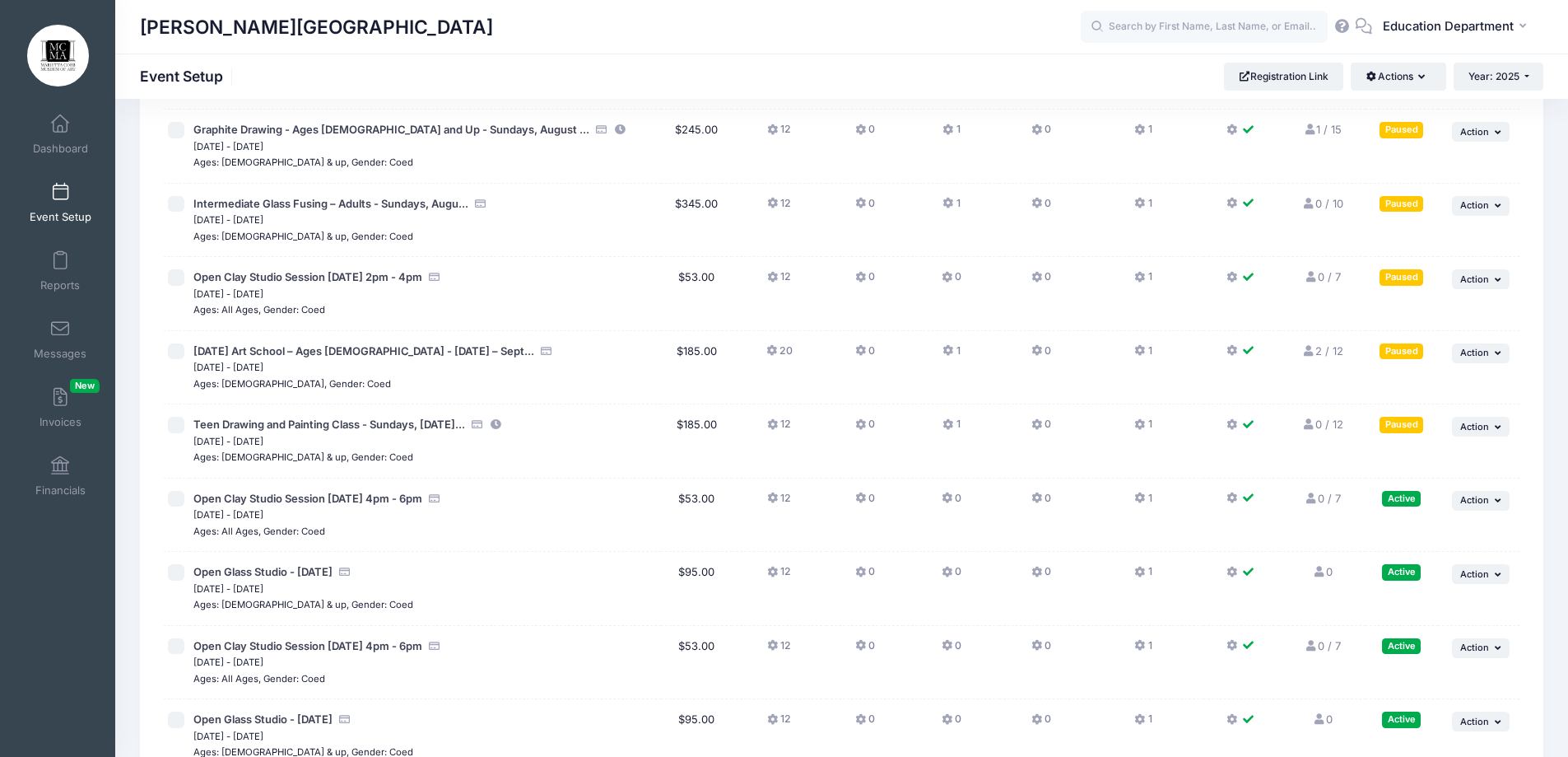
scroll to position [12786, 0]
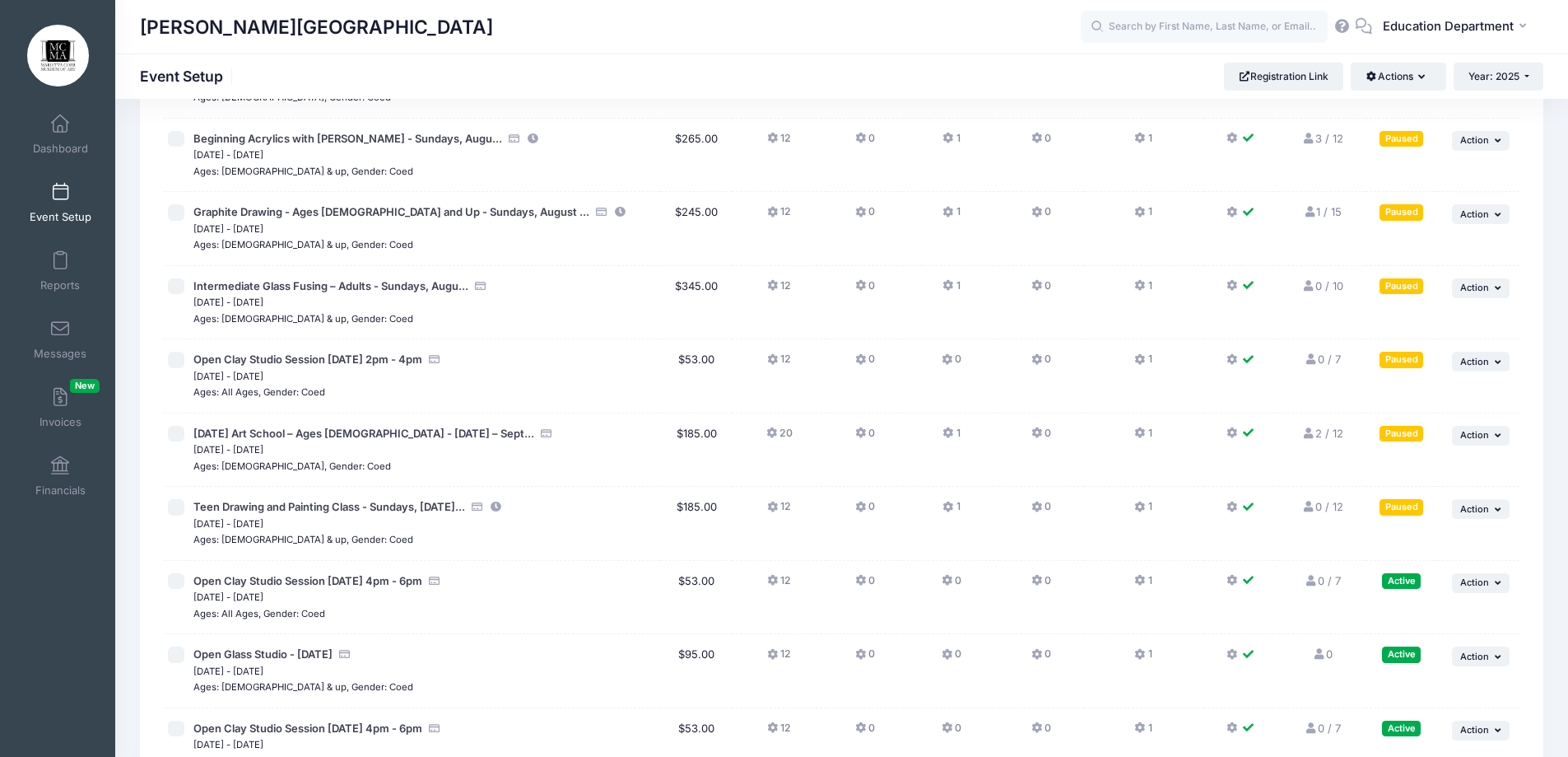
click at [1307, 214] on icon at bounding box center [1309, 212] width 13 height 10
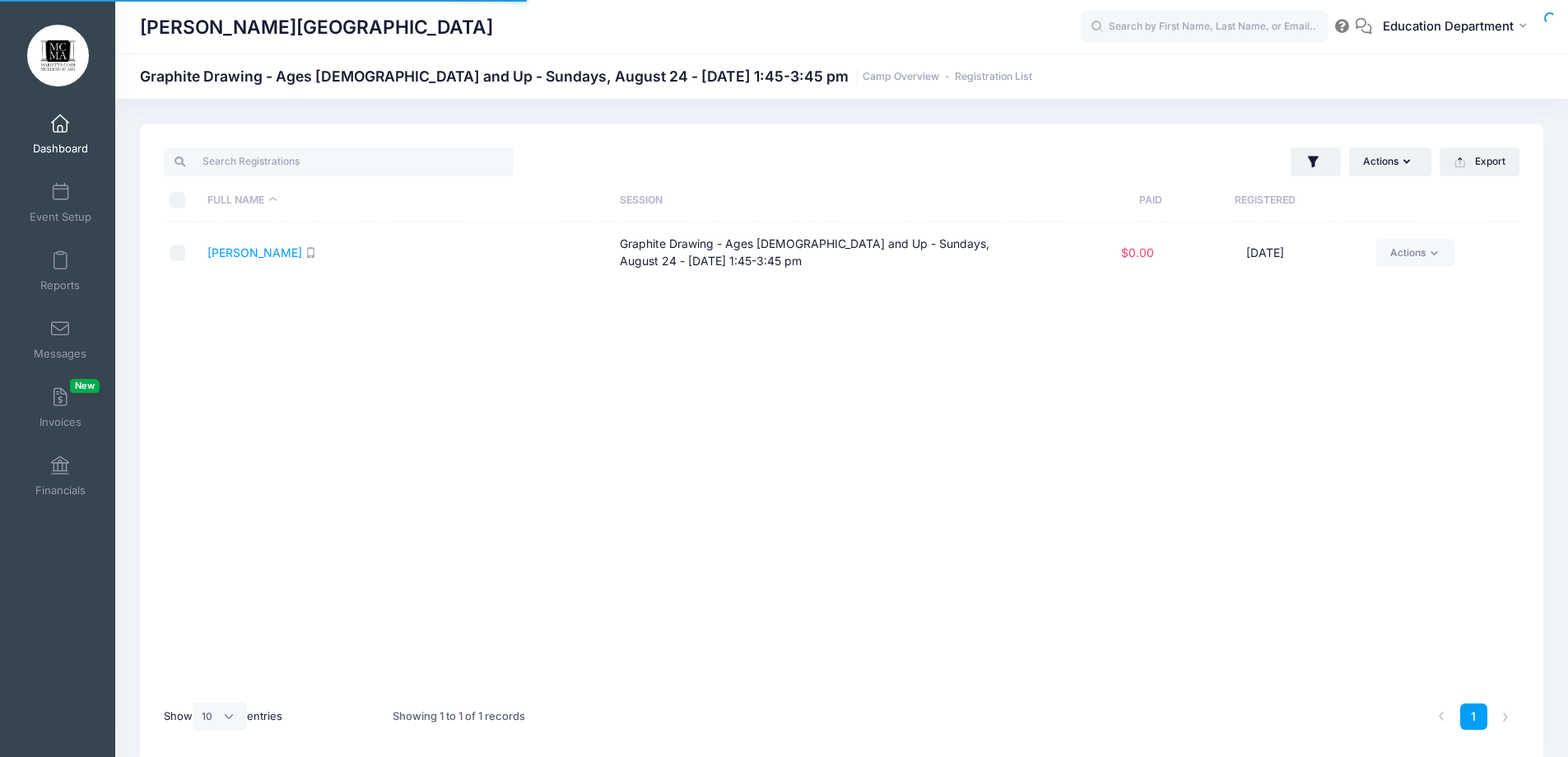
select select "10"
click at [1429, 252] on icon at bounding box center [1434, 253] width 12 height 12
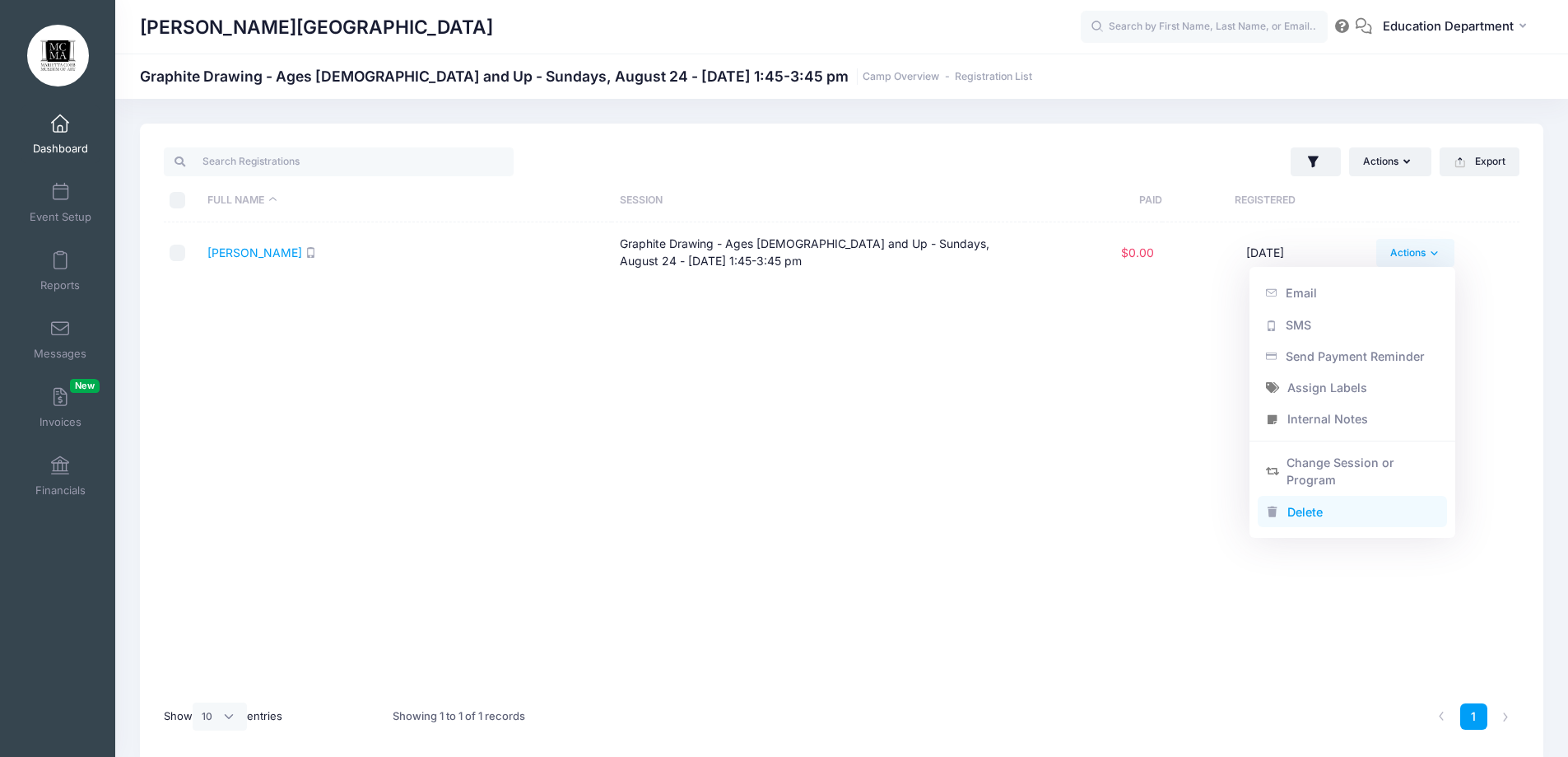
click at [1317, 522] on link "Delete" at bounding box center [1352, 511] width 190 height 31
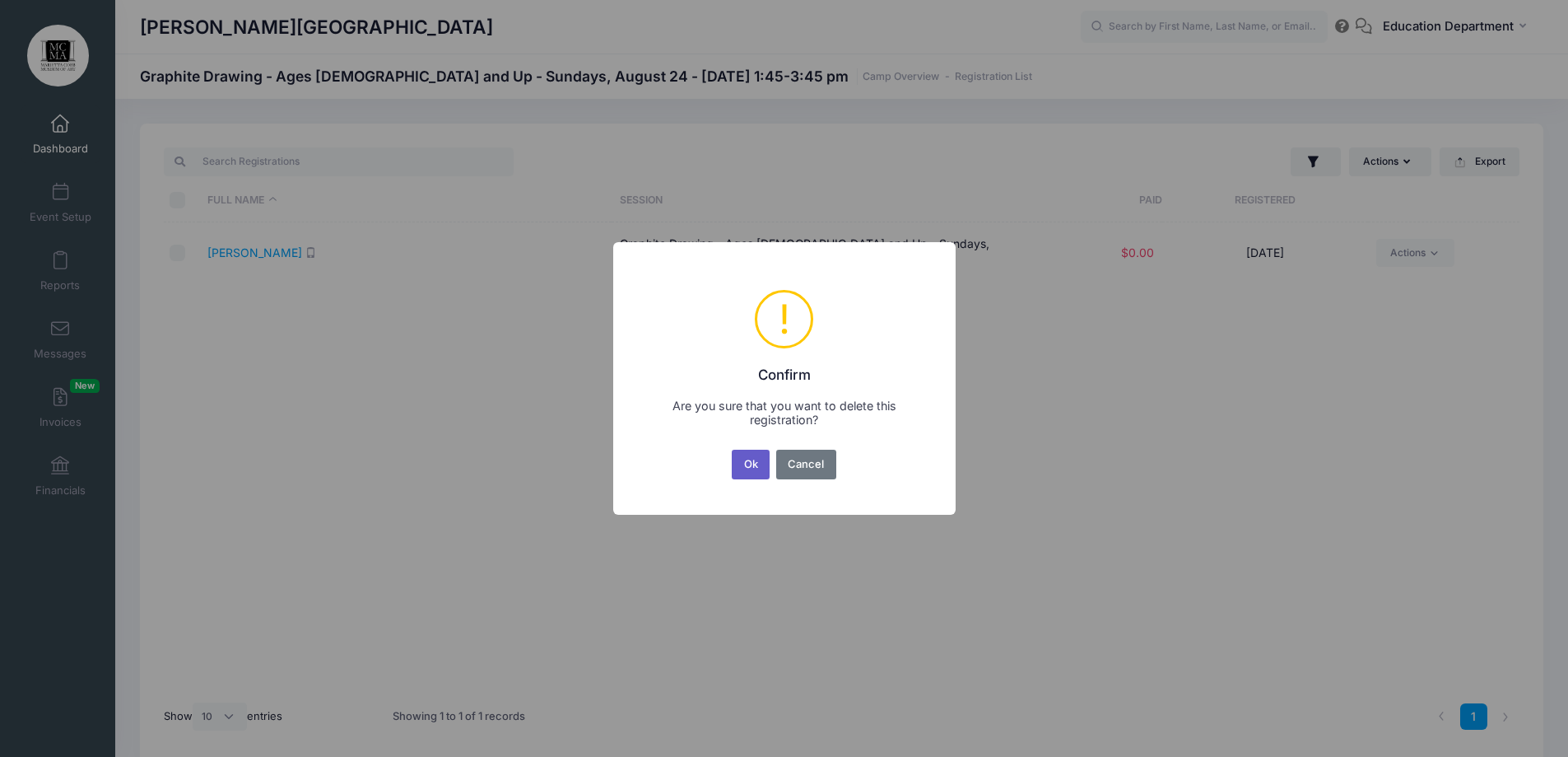
click at [764, 474] on button "Ok" at bounding box center [751, 464] width 38 height 30
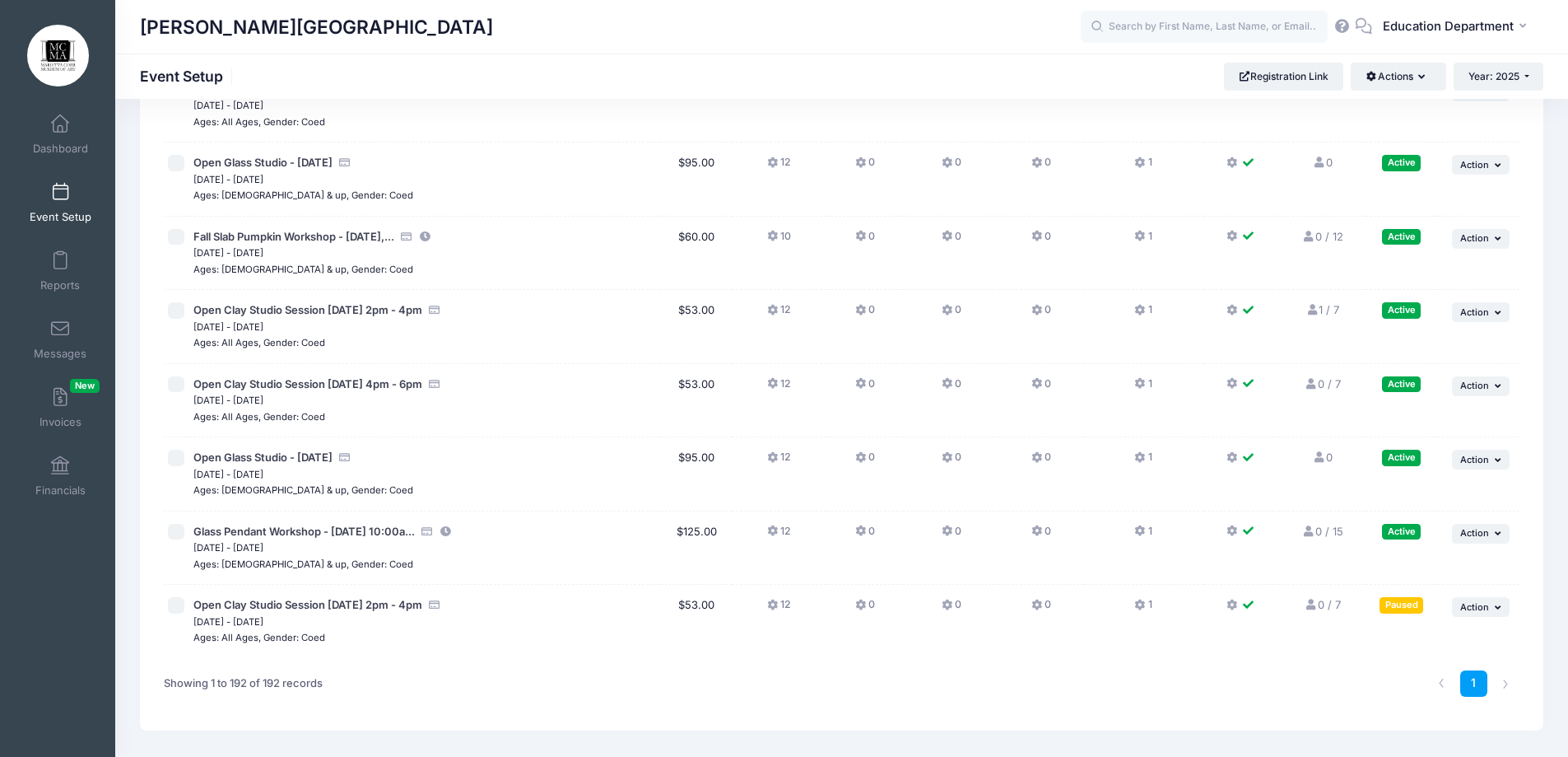
scroll to position [13740, 0]
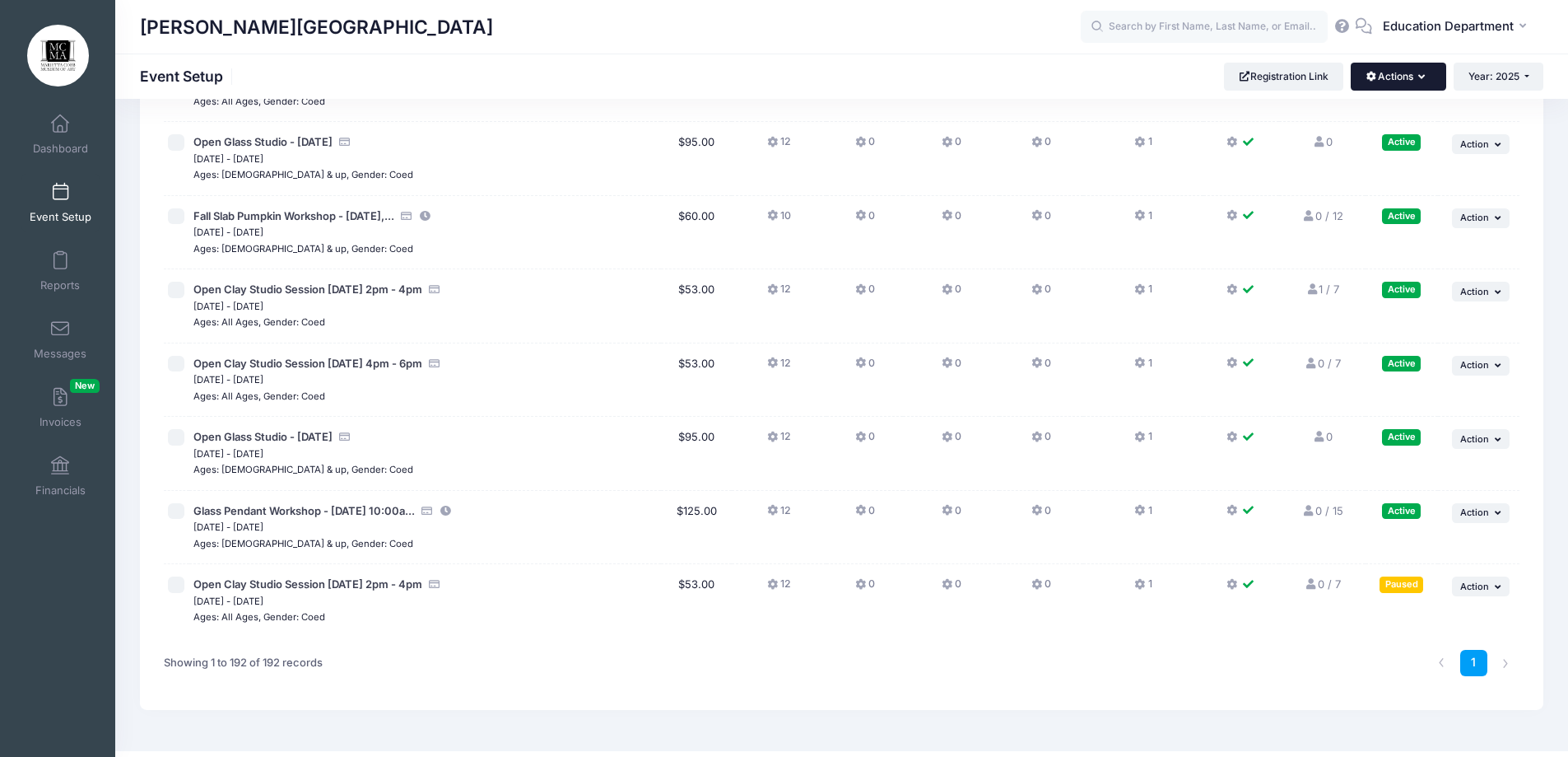
click at [1379, 72] on button "Actions" at bounding box center [1397, 76] width 95 height 28
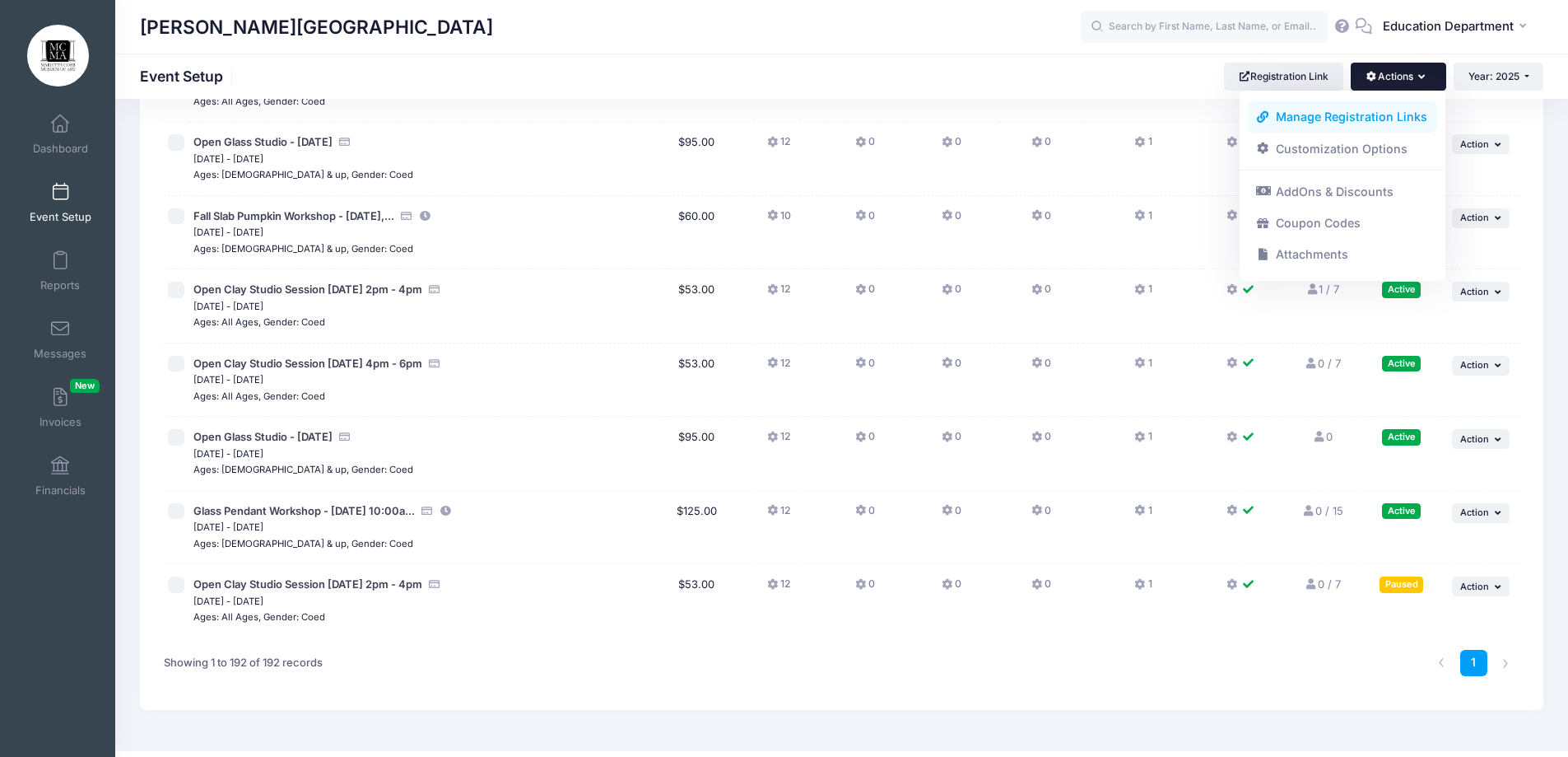
click at [1318, 114] on link "Manage Registration Links" at bounding box center [1342, 117] width 190 height 31
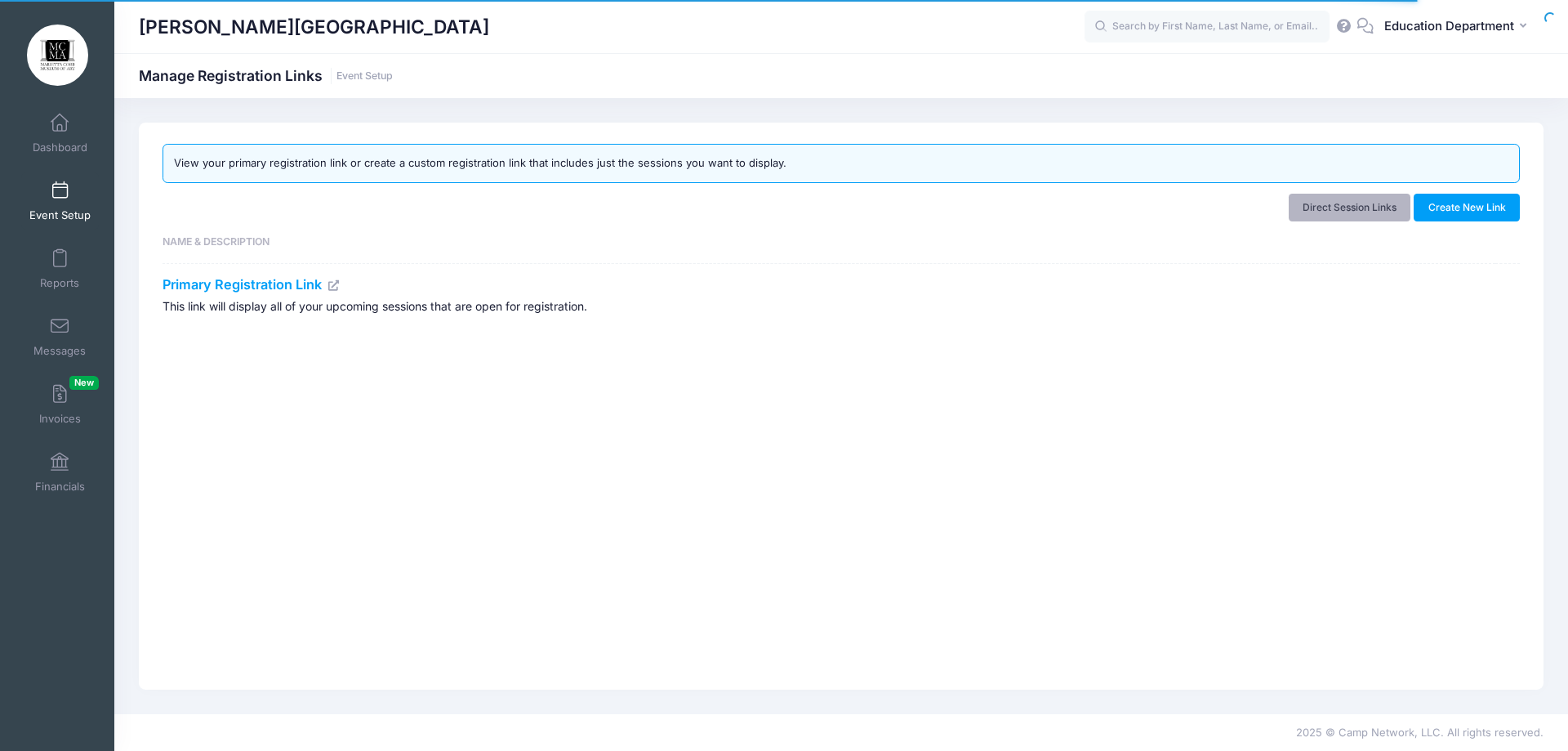
click at [1307, 209] on link "Direct Session Links" at bounding box center [1350, 208] width 122 height 28
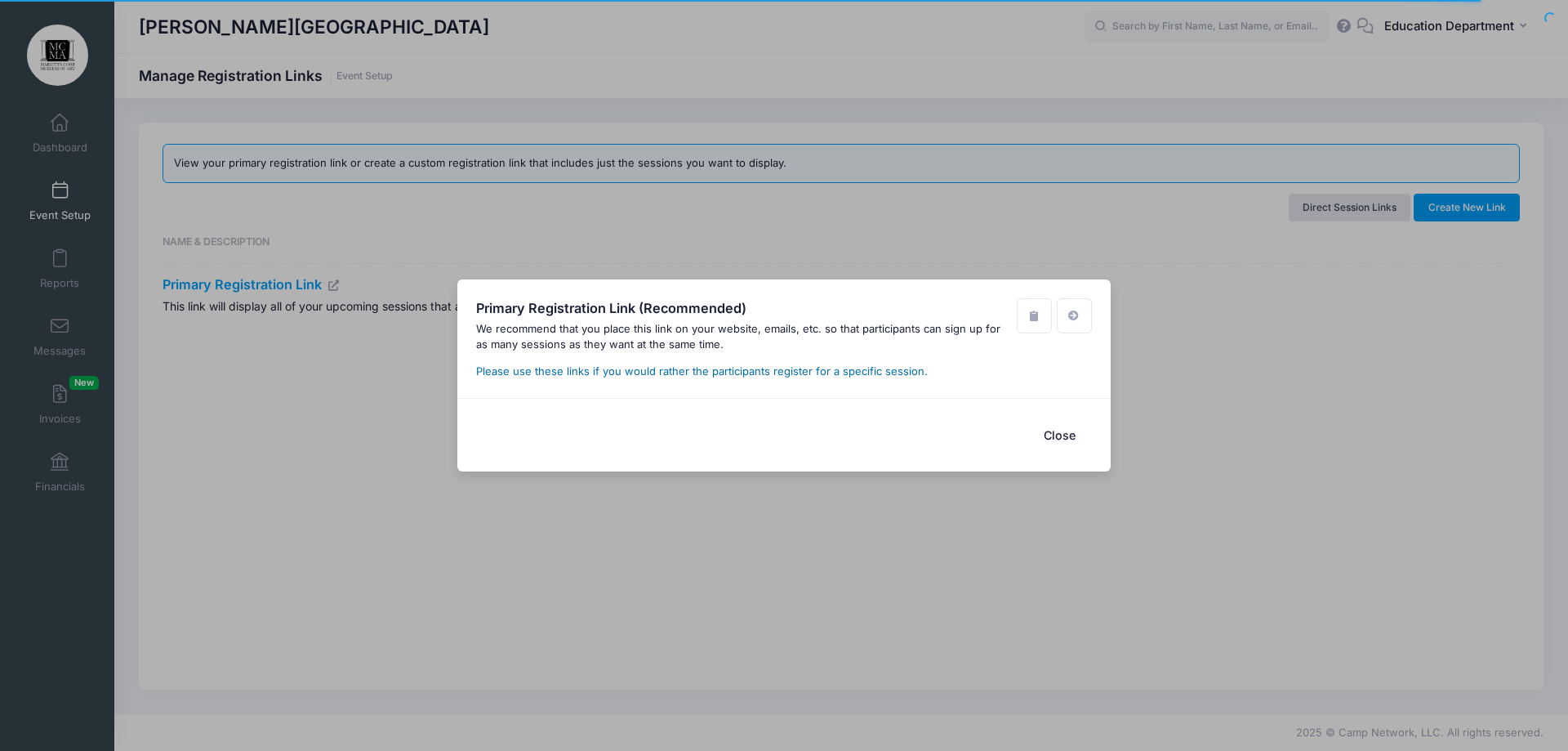
click at [526, 372] on link "Please use these links if you would rather the participants register for a spec…" at bounding box center [702, 370] width 451 height 13
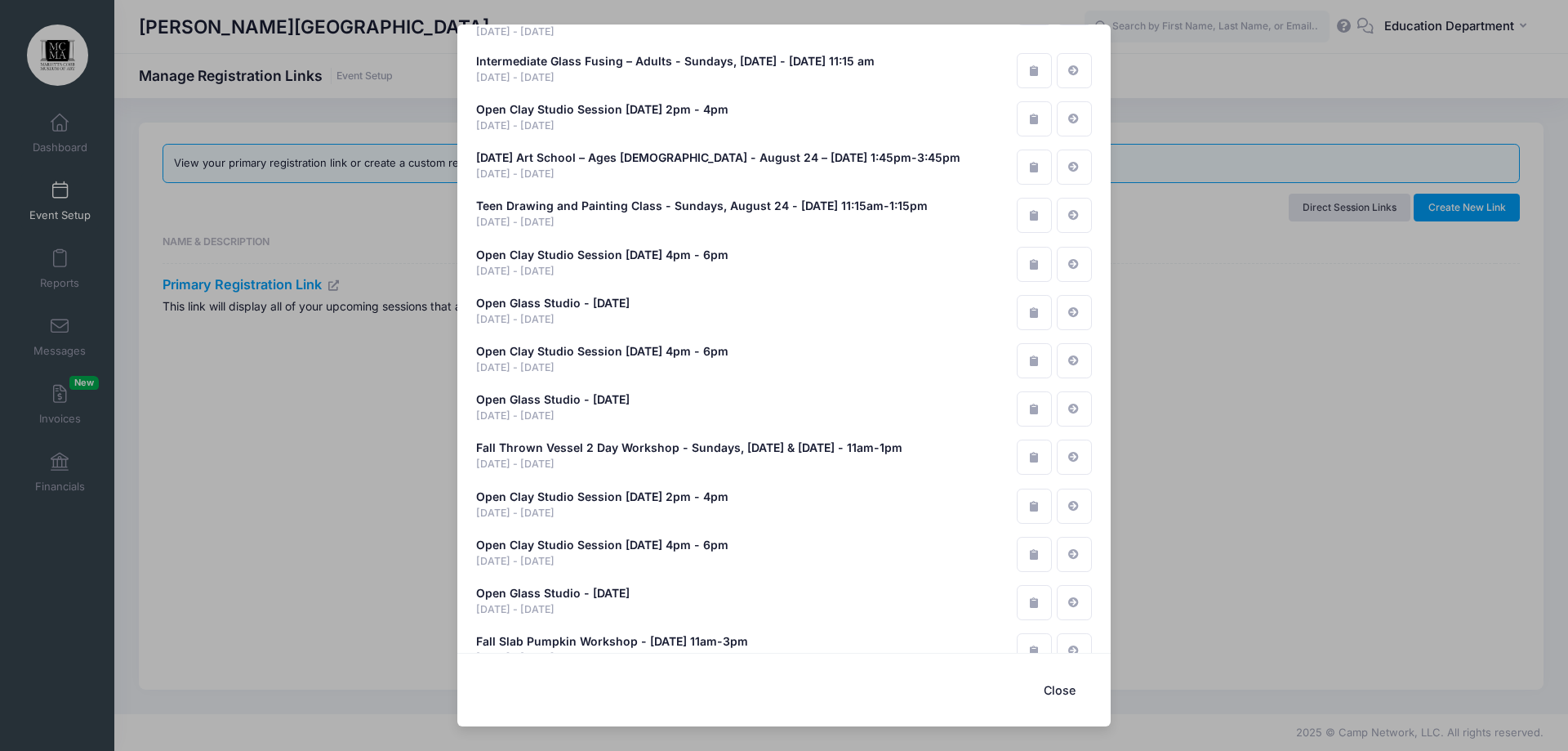
scroll to position [8577, 0]
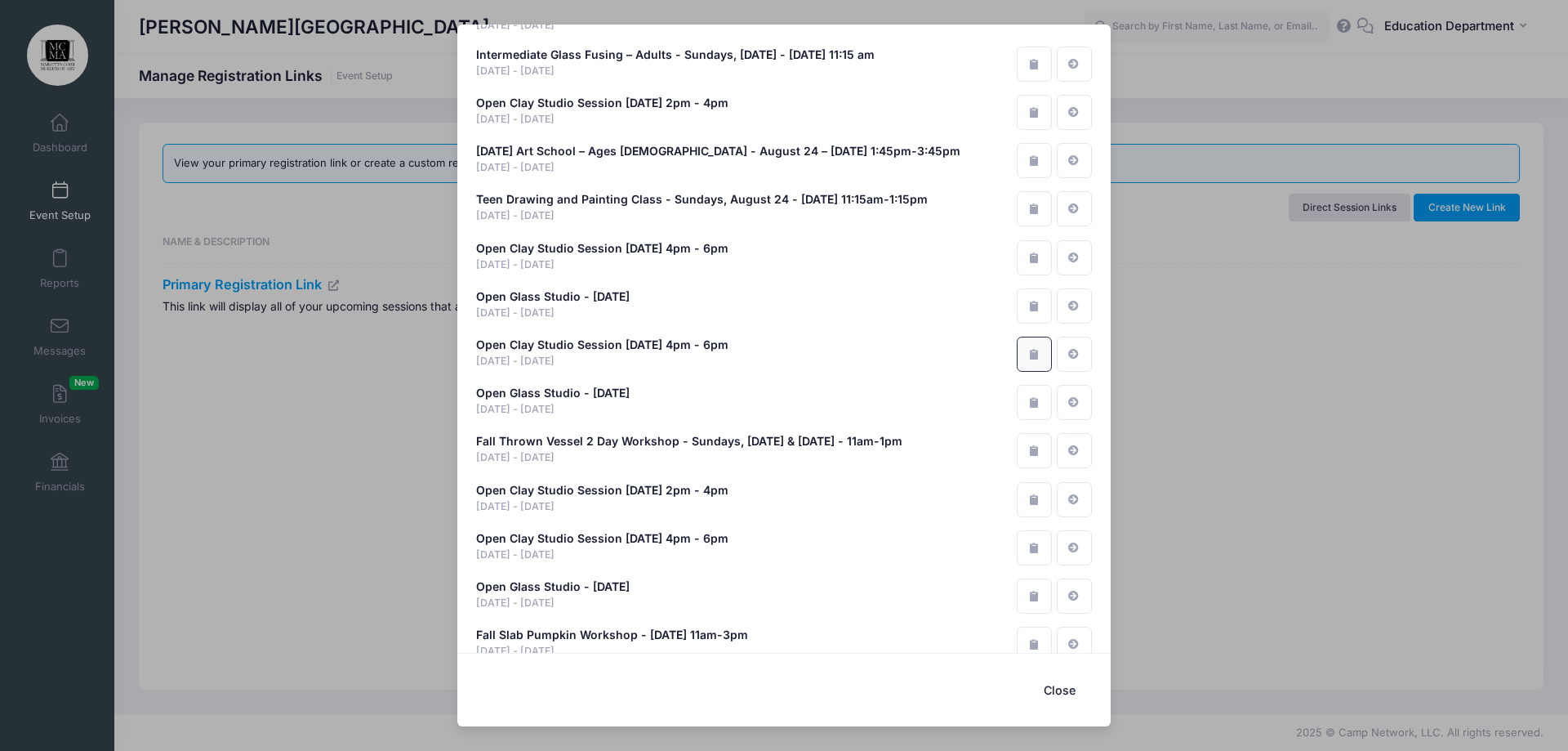
click at [1027, 349] on icon "button" at bounding box center [1033, 354] width 13 height 10
click at [1027, 348] on icon "button" at bounding box center [1033, 353] width 13 height 10
click at [1027, 493] on icon "button" at bounding box center [1033, 499] width 13 height 10
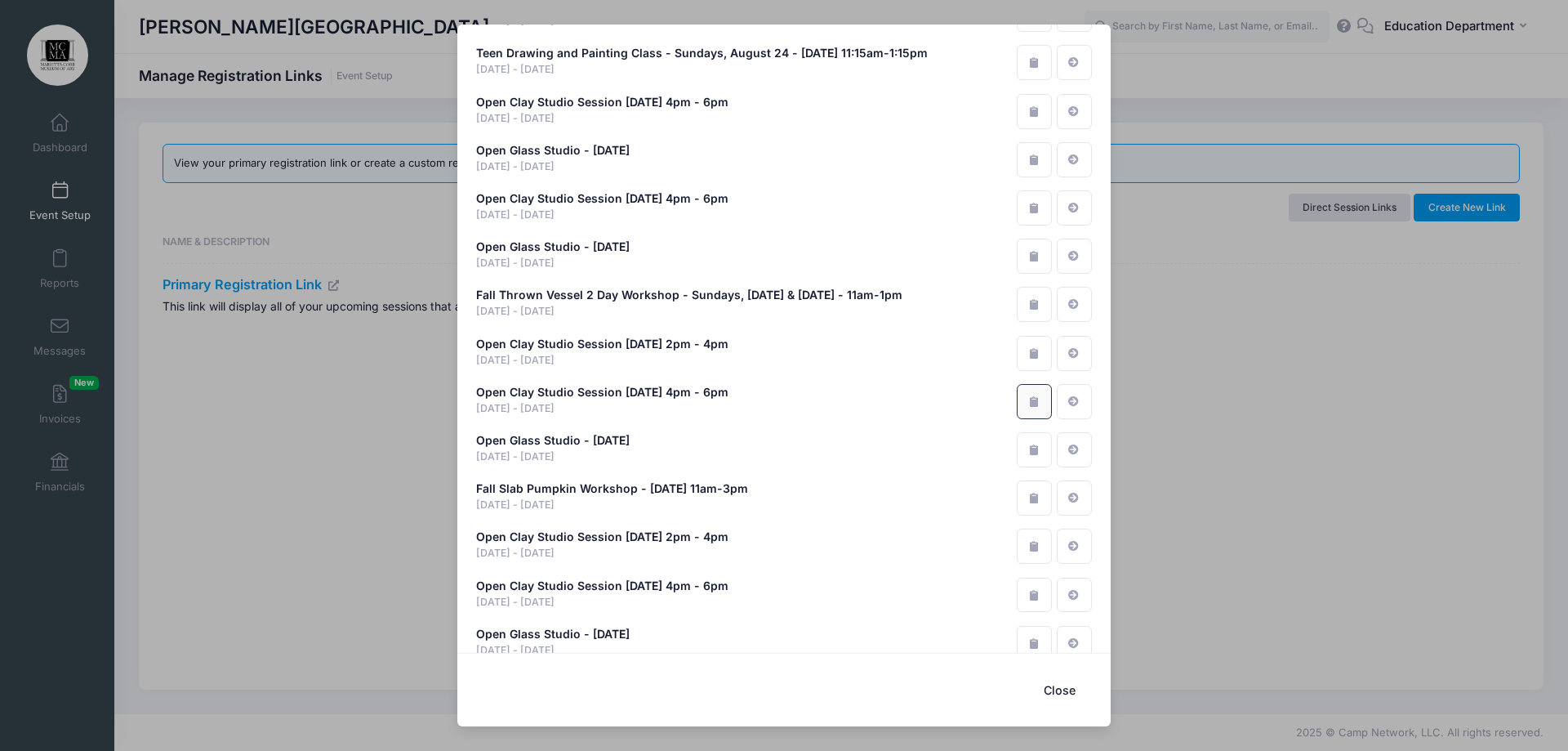
click at [1028, 396] on icon "button" at bounding box center [1033, 401] width 13 height 10
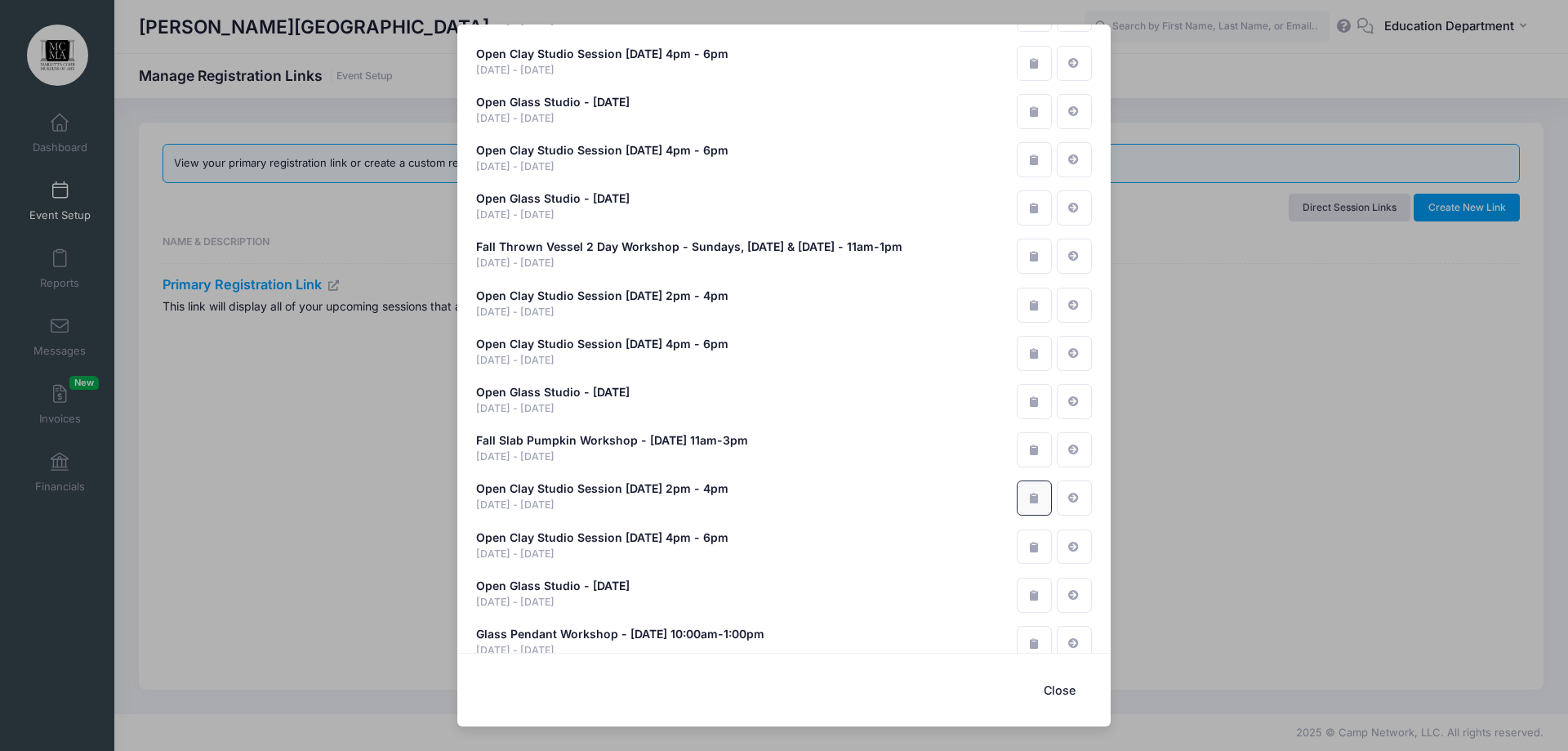
click at [1027, 493] on icon "button" at bounding box center [1033, 498] width 13 height 10
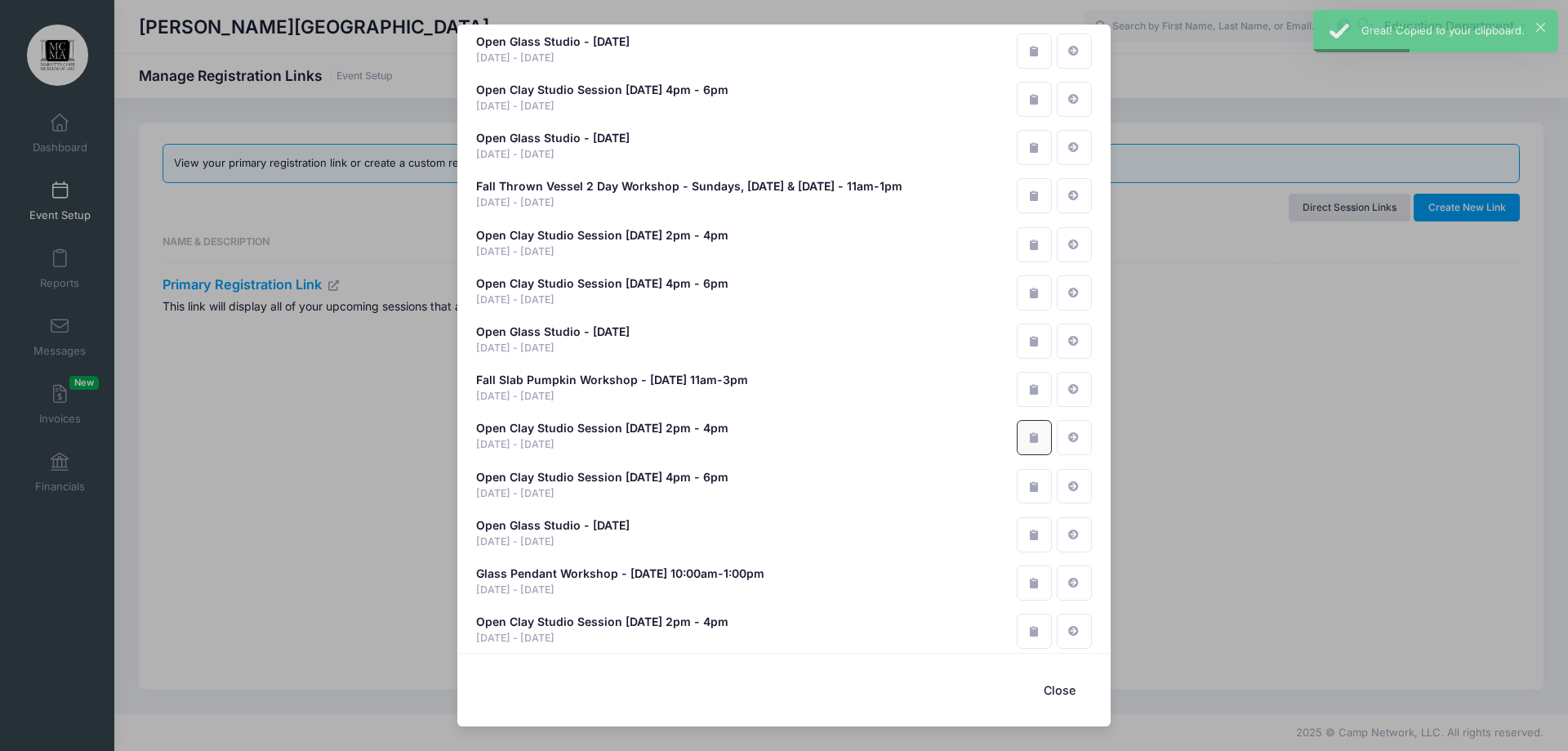
click at [1027, 432] on icon "button" at bounding box center [1033, 438] width 13 height 10
